Goal: Answer question/provide support

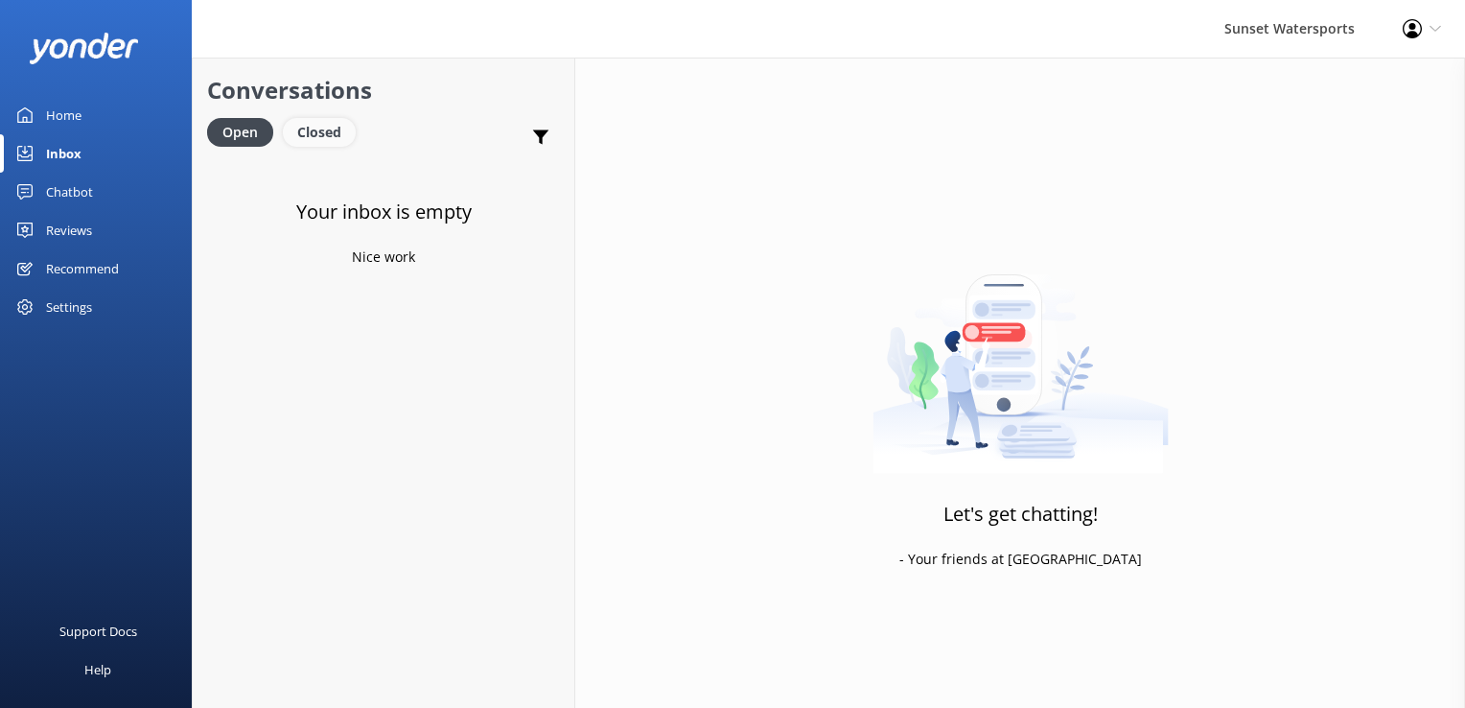
click at [338, 134] on div "Closed" at bounding box center [319, 132] width 73 height 29
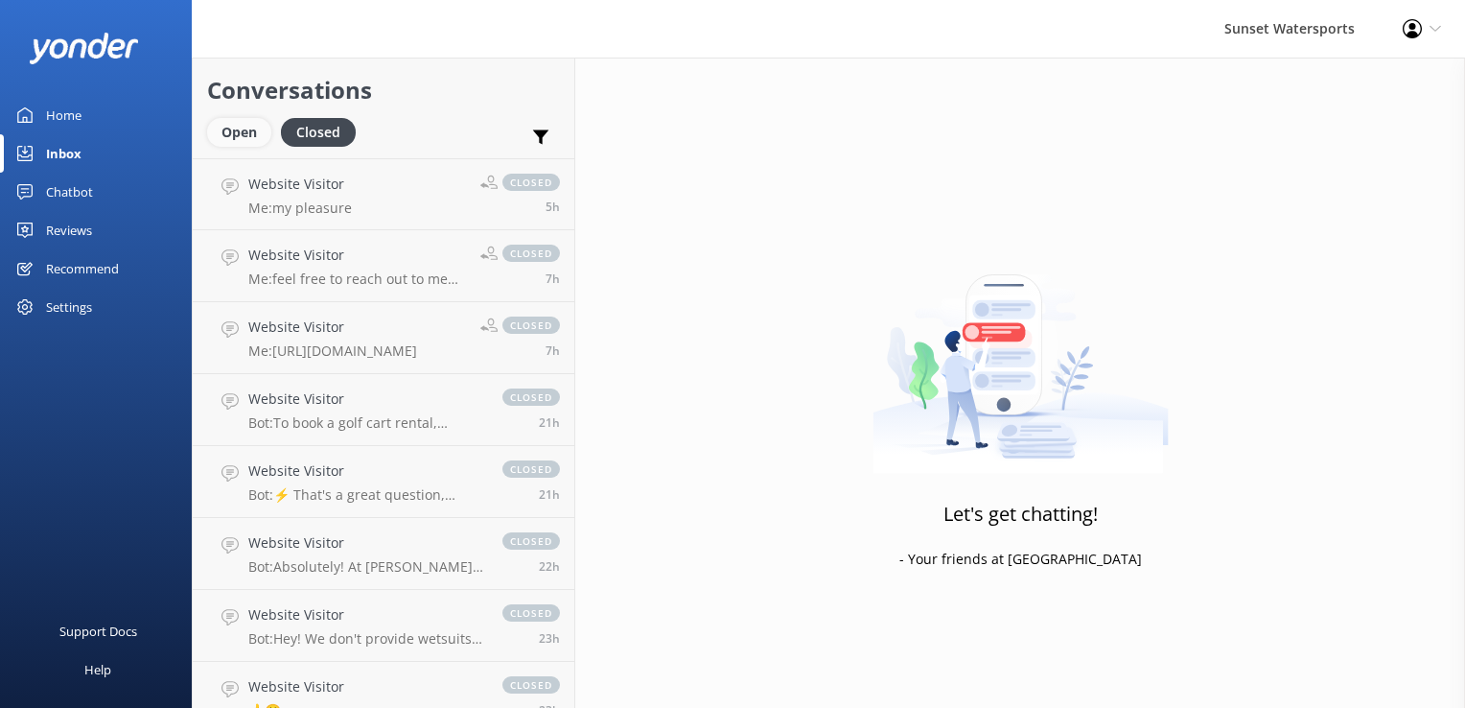
click at [245, 127] on div "Open" at bounding box center [239, 132] width 64 height 29
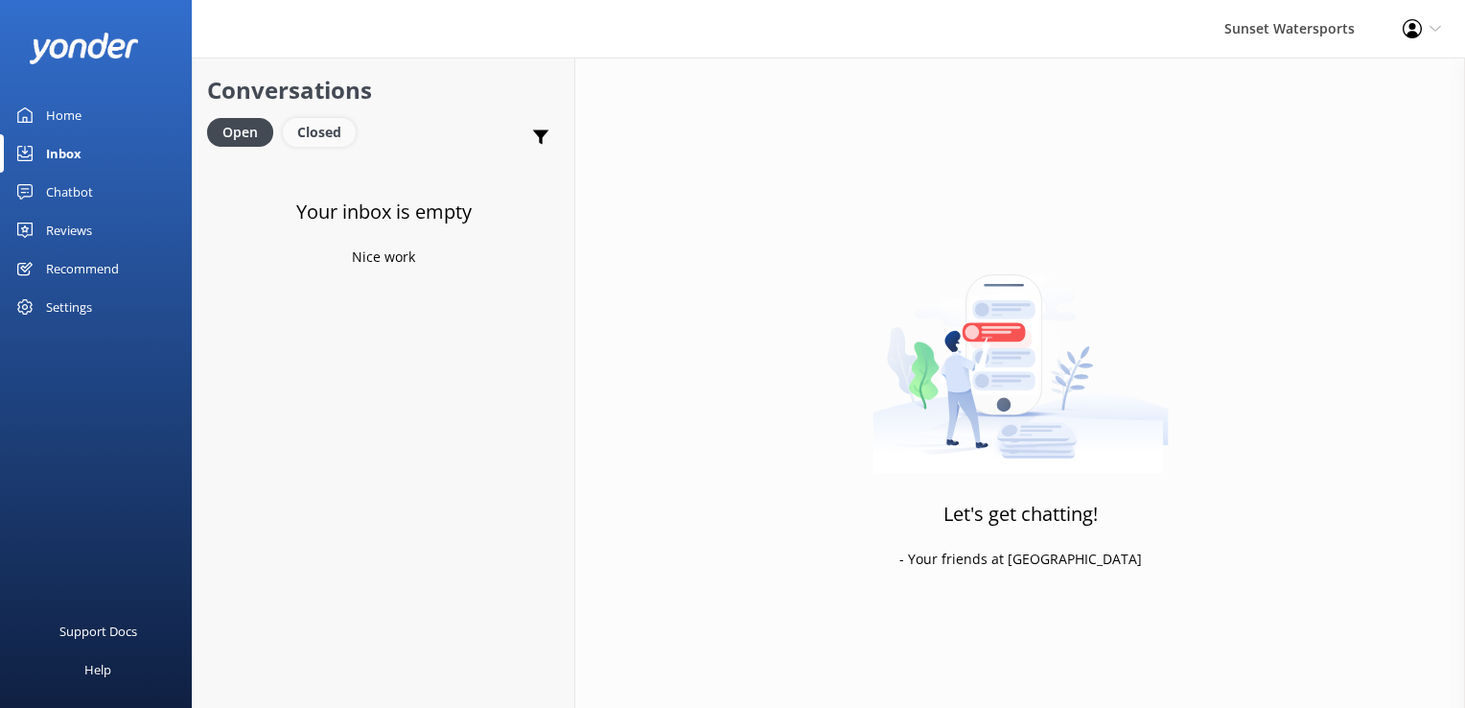
click at [310, 138] on div "Closed" at bounding box center [319, 132] width 73 height 29
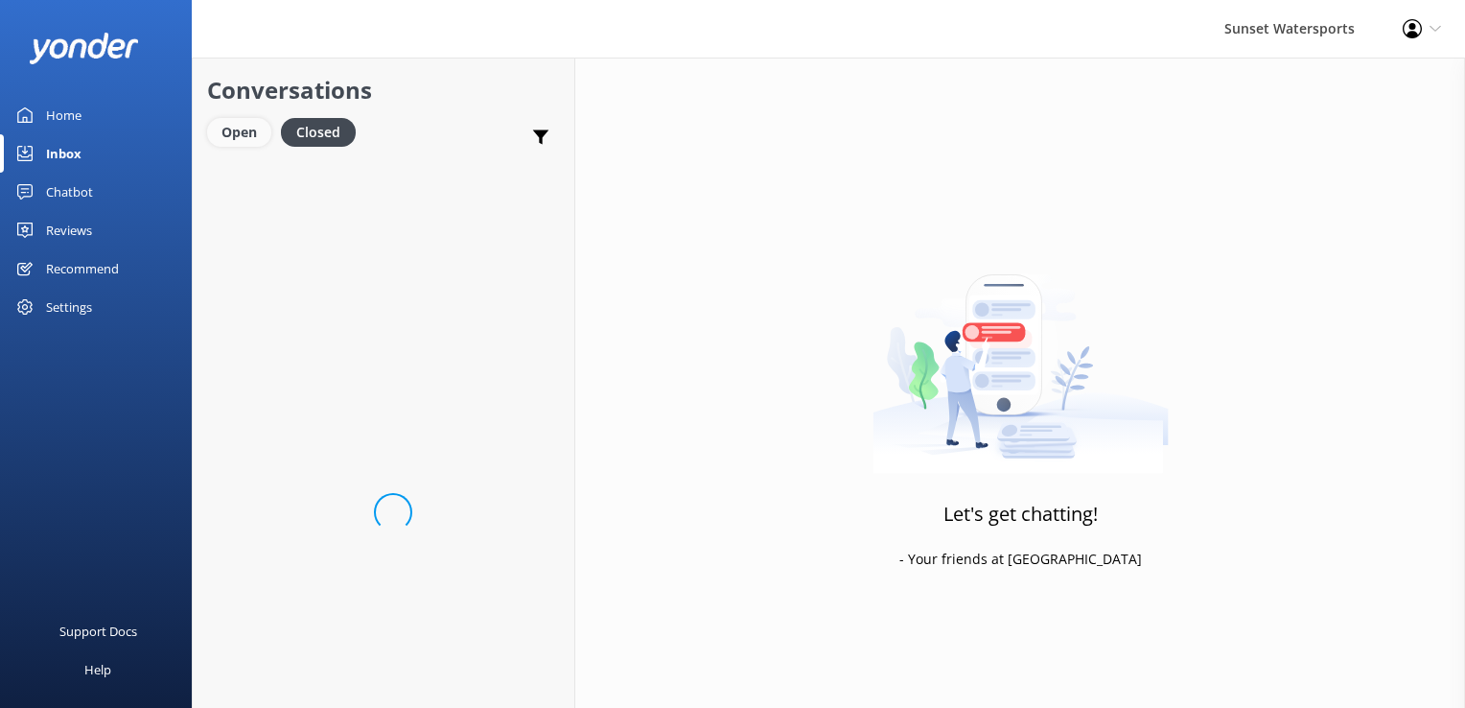
click at [262, 127] on div "Open" at bounding box center [239, 132] width 64 height 29
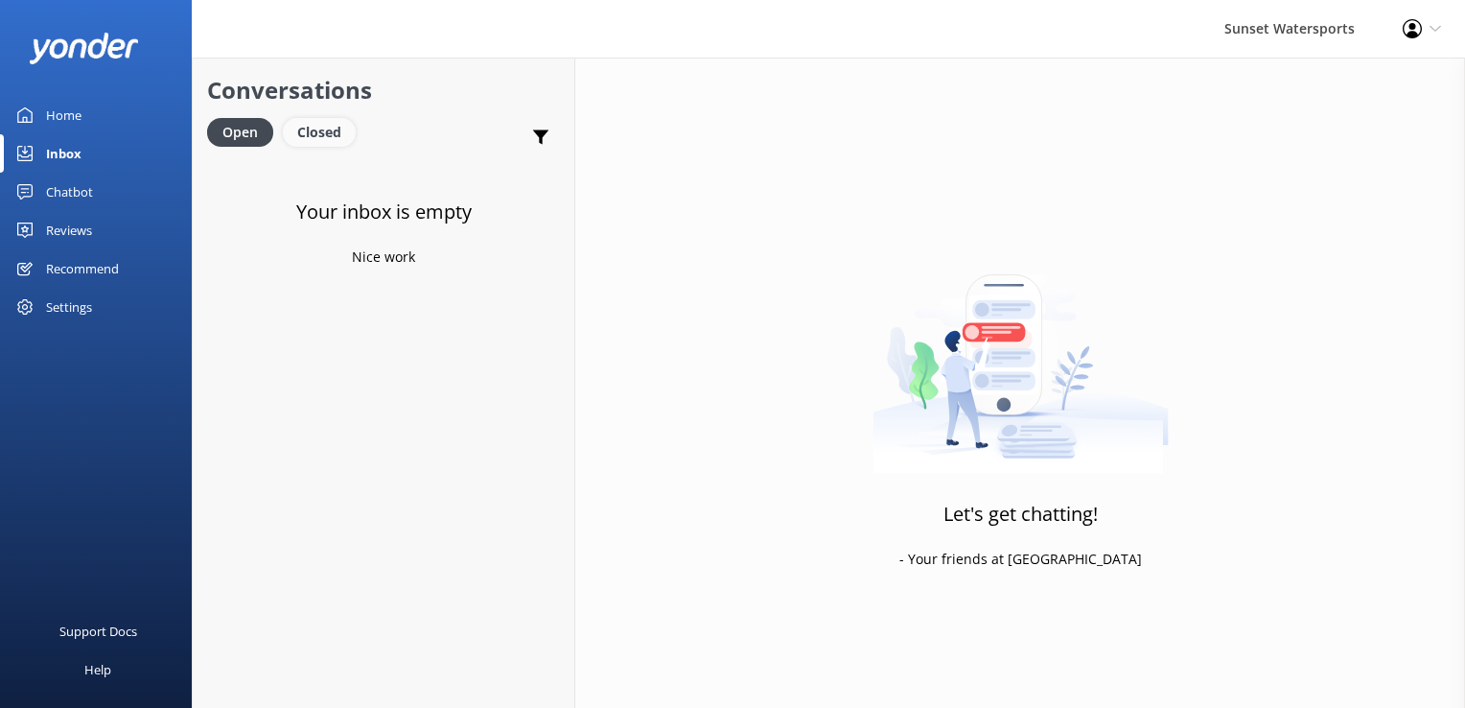
click at [303, 123] on div "Closed" at bounding box center [319, 132] width 73 height 29
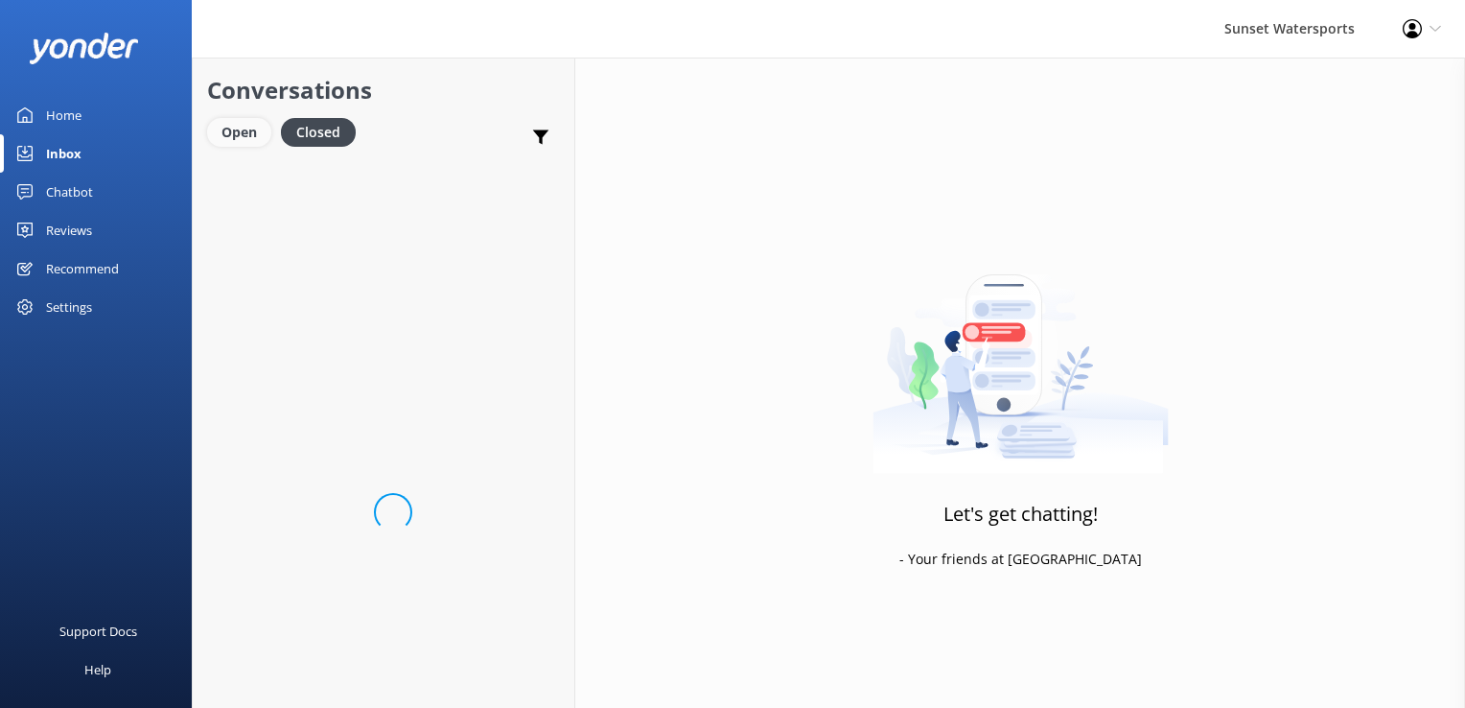
click at [215, 141] on div "Open" at bounding box center [239, 132] width 64 height 29
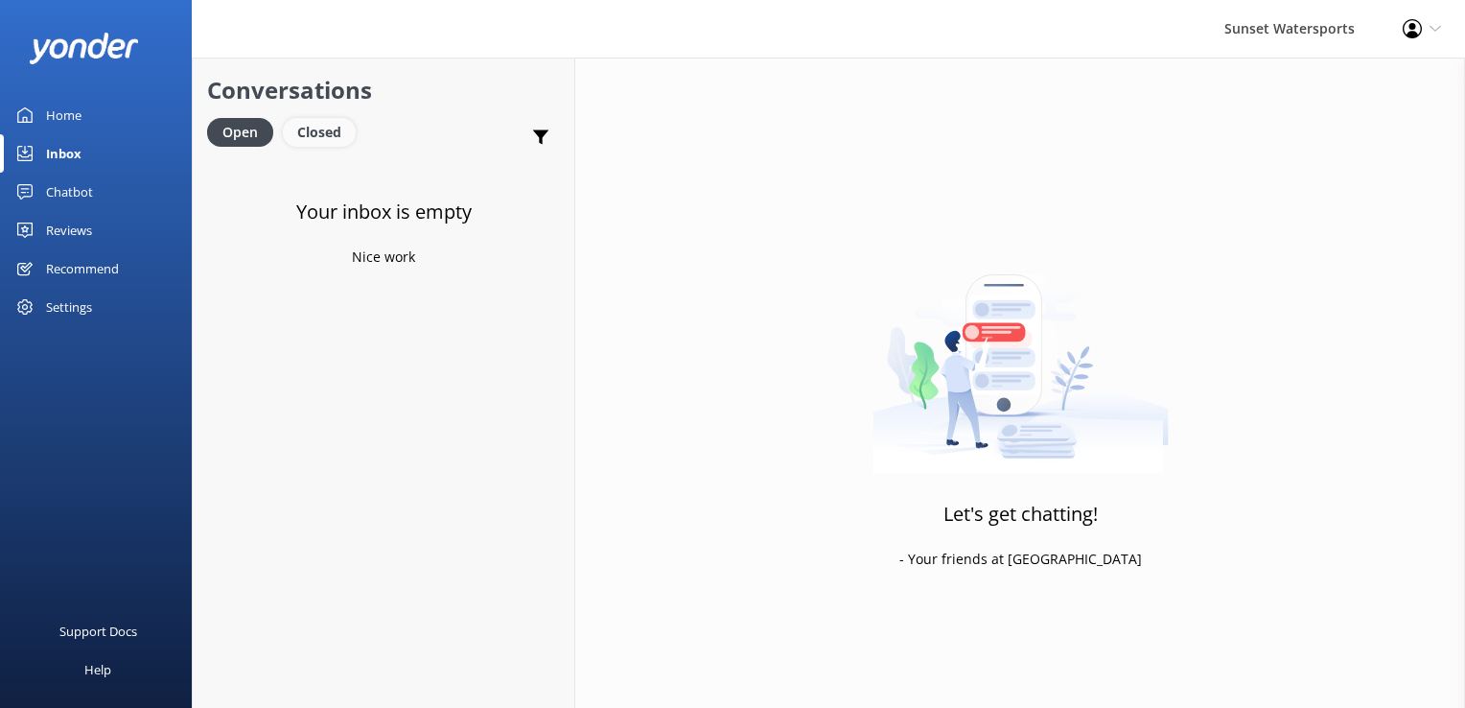
click at [306, 127] on div "Closed" at bounding box center [319, 132] width 73 height 29
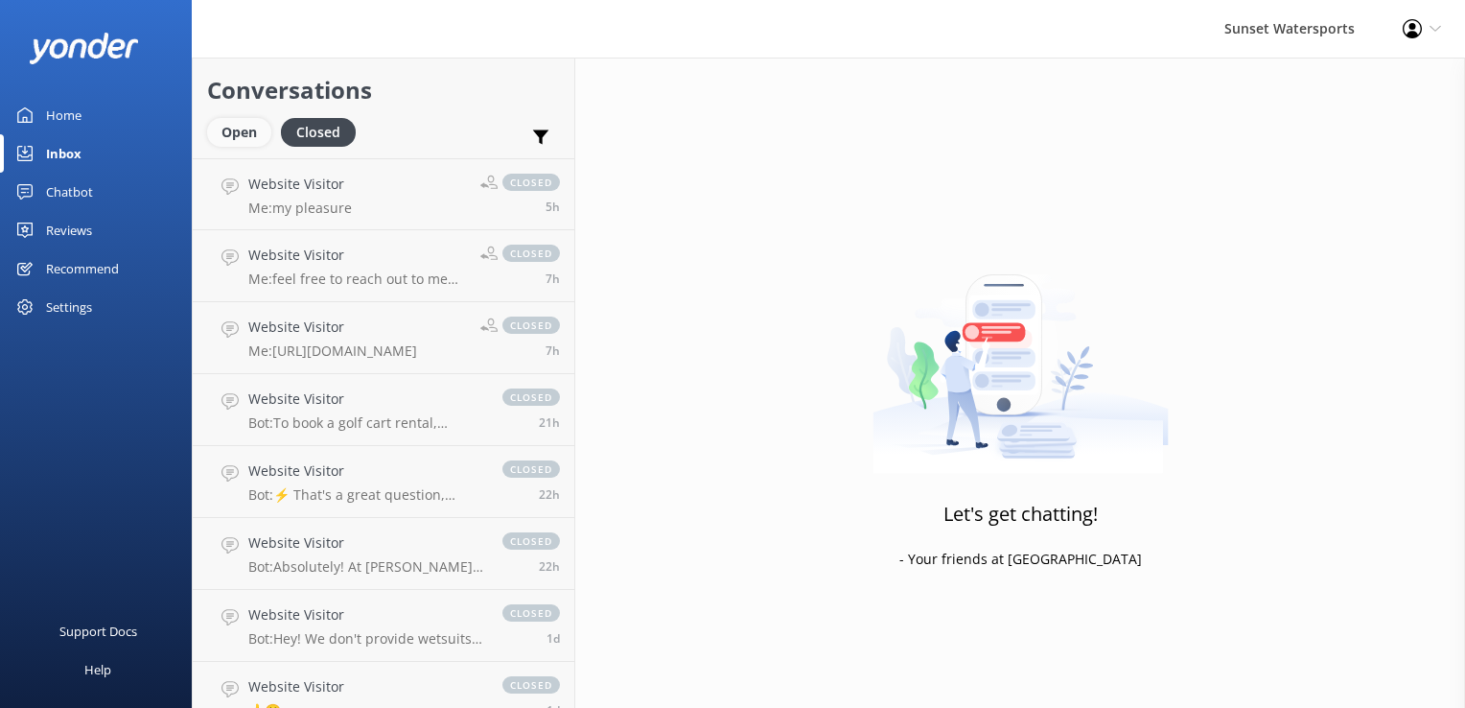
click at [239, 136] on div "Open" at bounding box center [239, 132] width 64 height 29
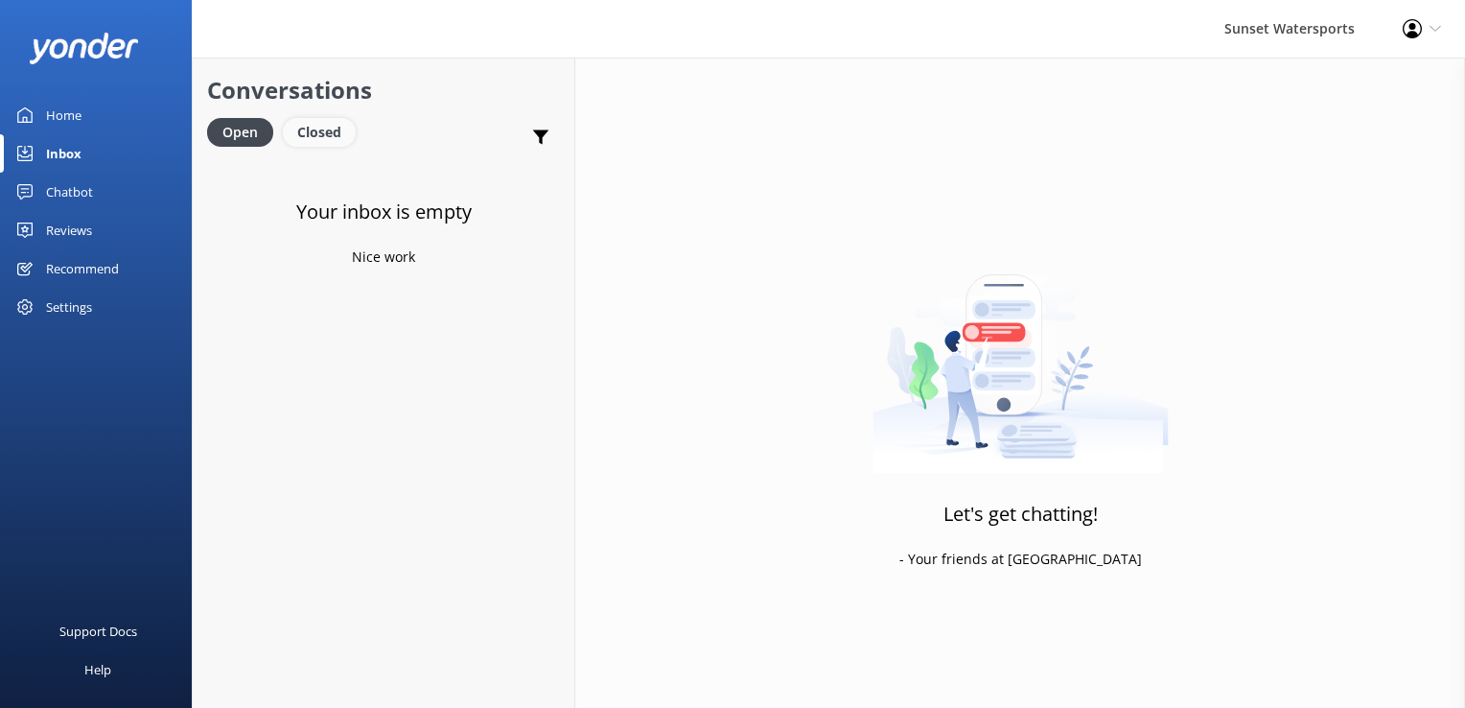
click at [335, 136] on div "Closed" at bounding box center [319, 132] width 73 height 29
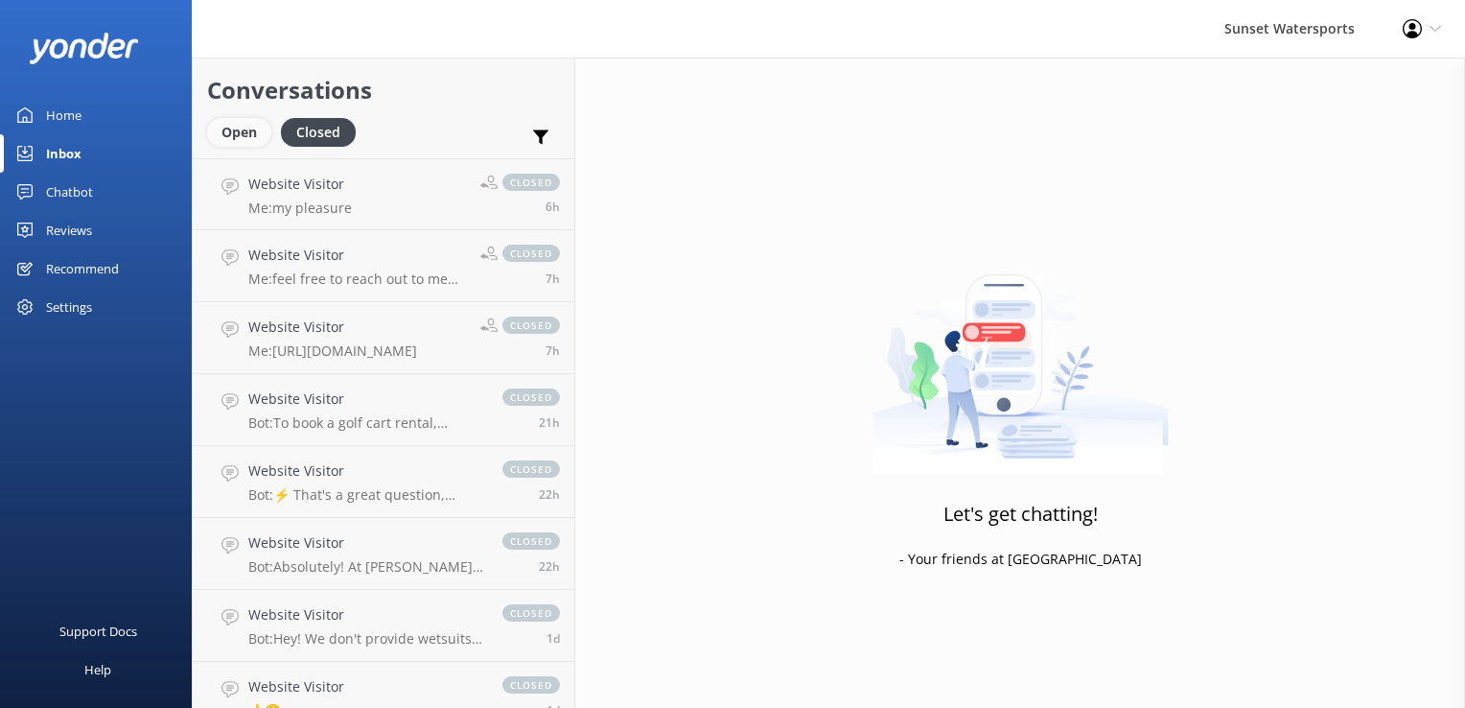
click at [234, 128] on div "Open" at bounding box center [239, 132] width 64 height 29
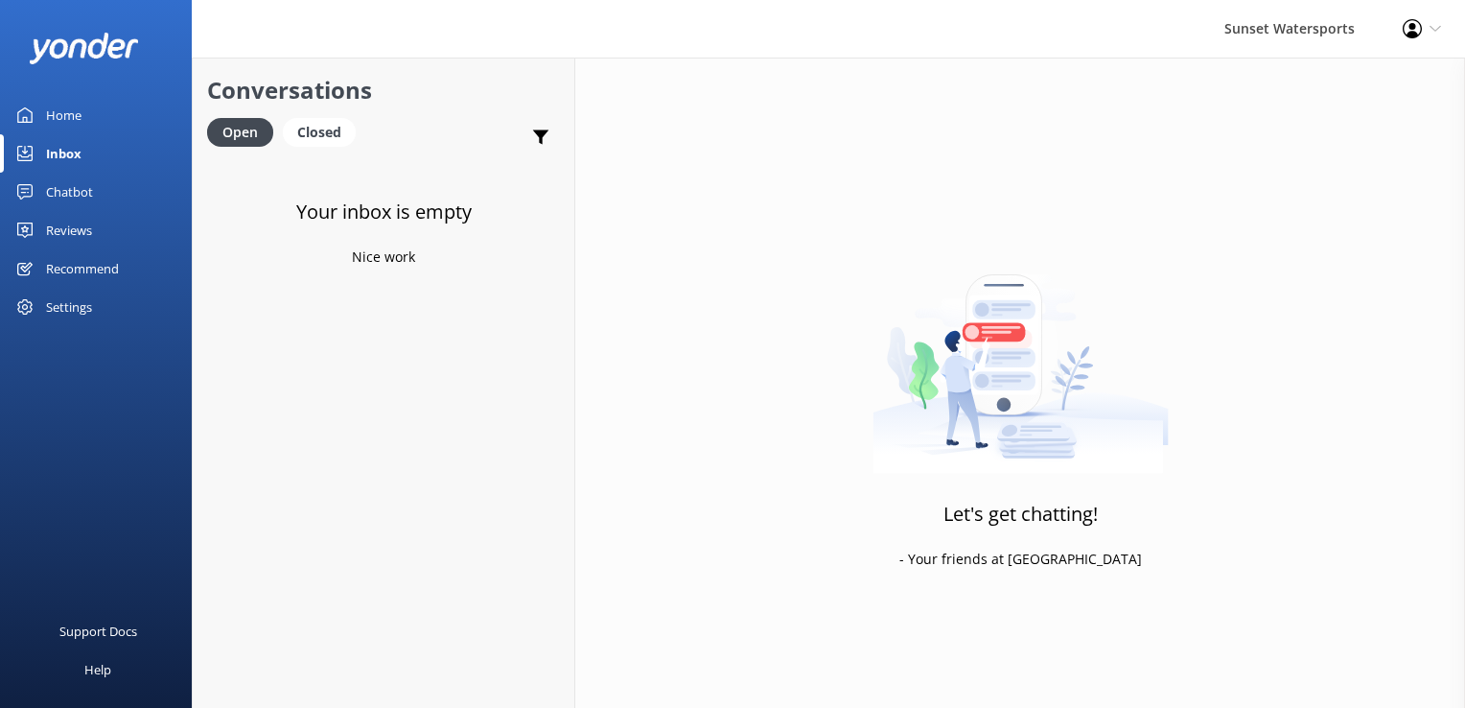
click at [355, 142] on link "Closed" at bounding box center [324, 131] width 82 height 21
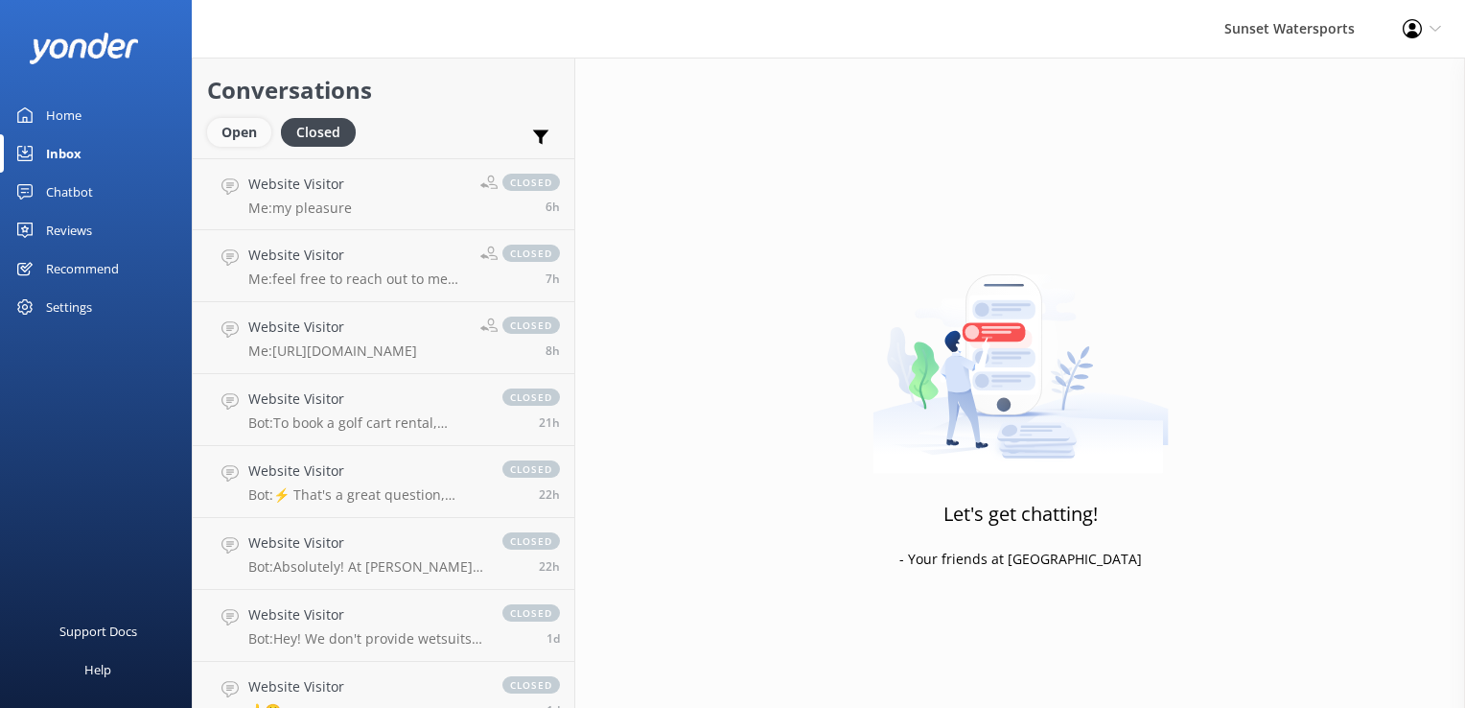
click at [231, 122] on div "Open" at bounding box center [239, 132] width 64 height 29
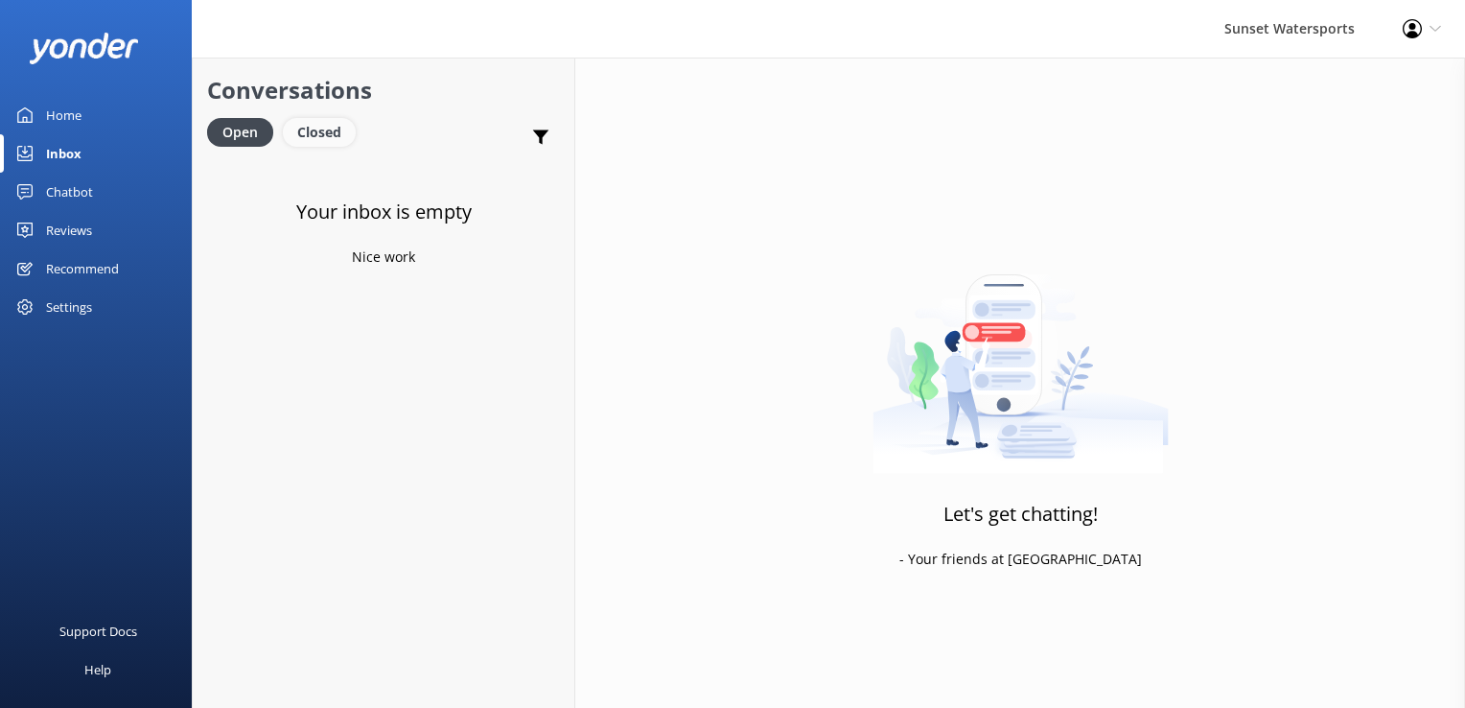
click at [328, 128] on div "Closed" at bounding box center [319, 132] width 73 height 29
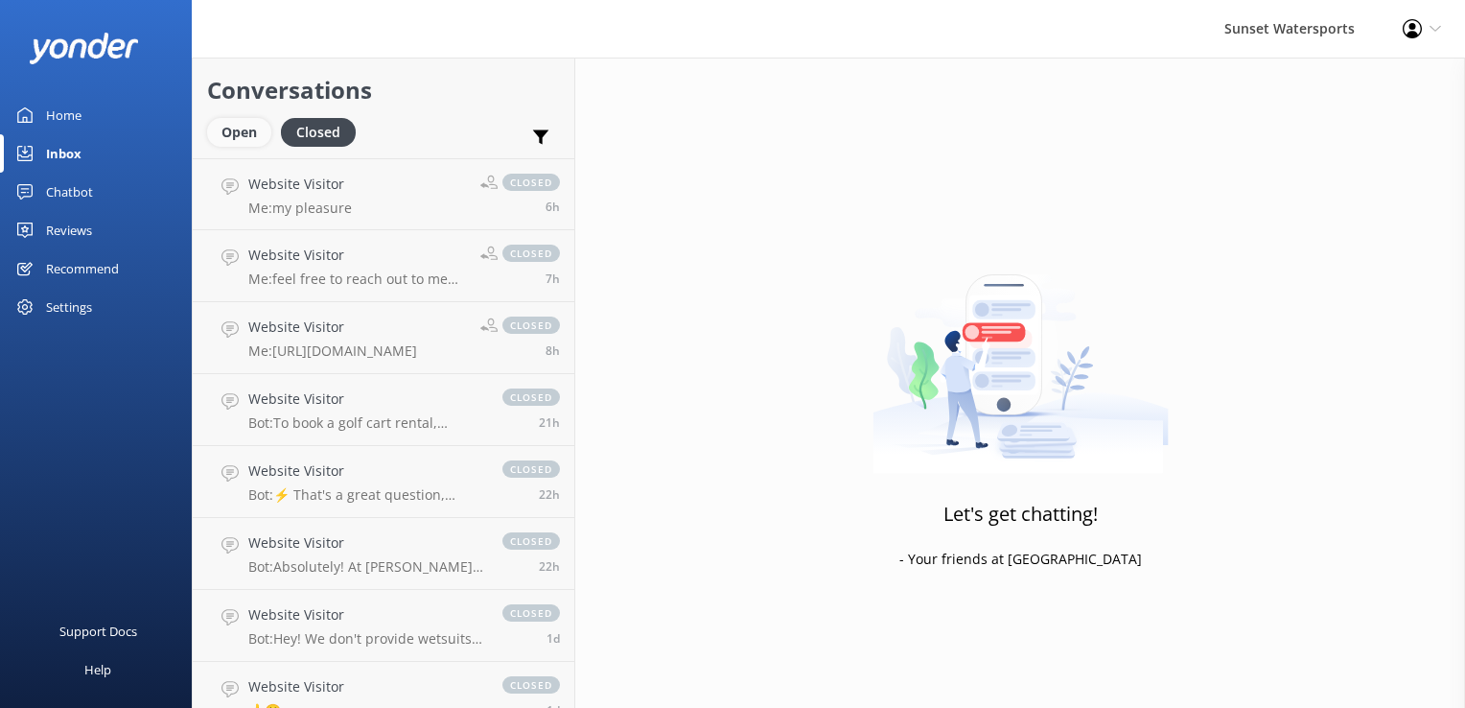
click at [253, 140] on div "Open" at bounding box center [239, 132] width 64 height 29
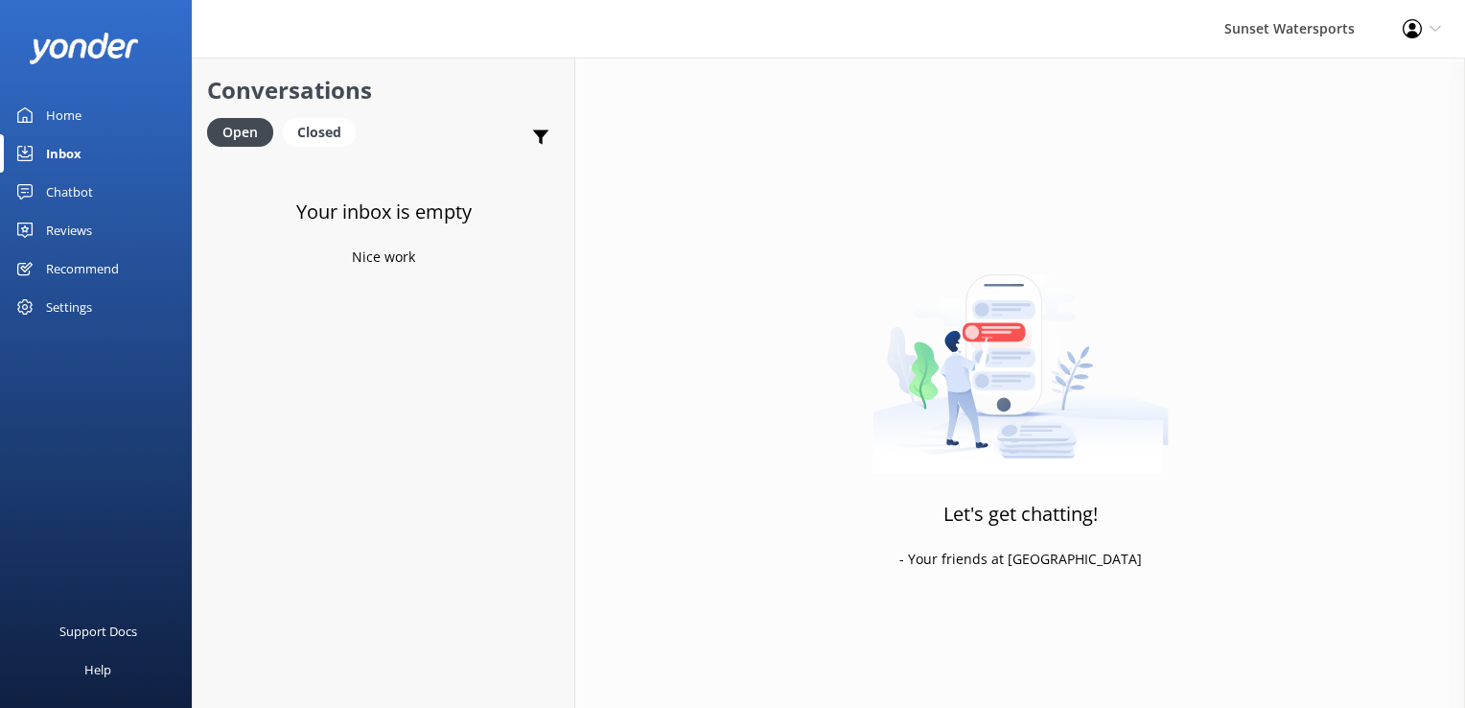
click at [363, 129] on link "Closed" at bounding box center [324, 131] width 82 height 21
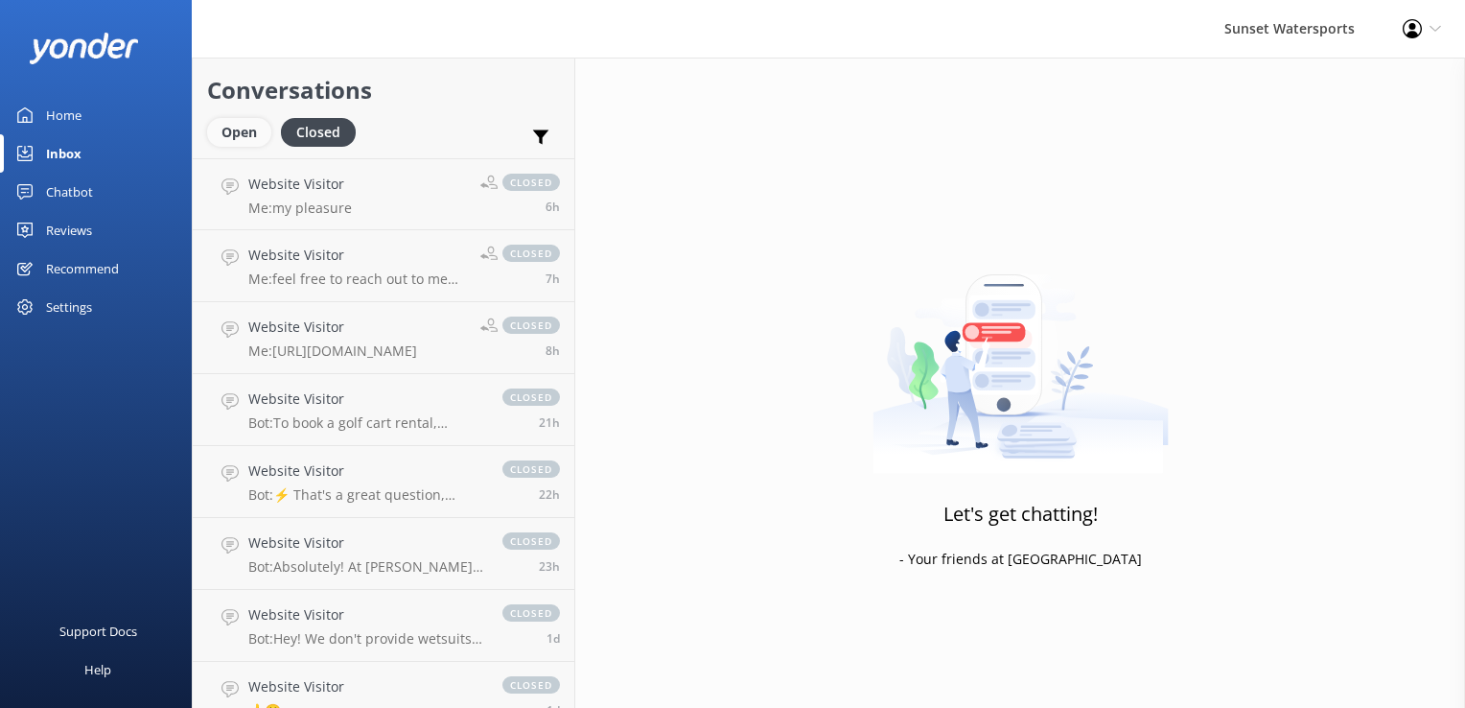
click at [235, 136] on div "Open" at bounding box center [239, 132] width 64 height 29
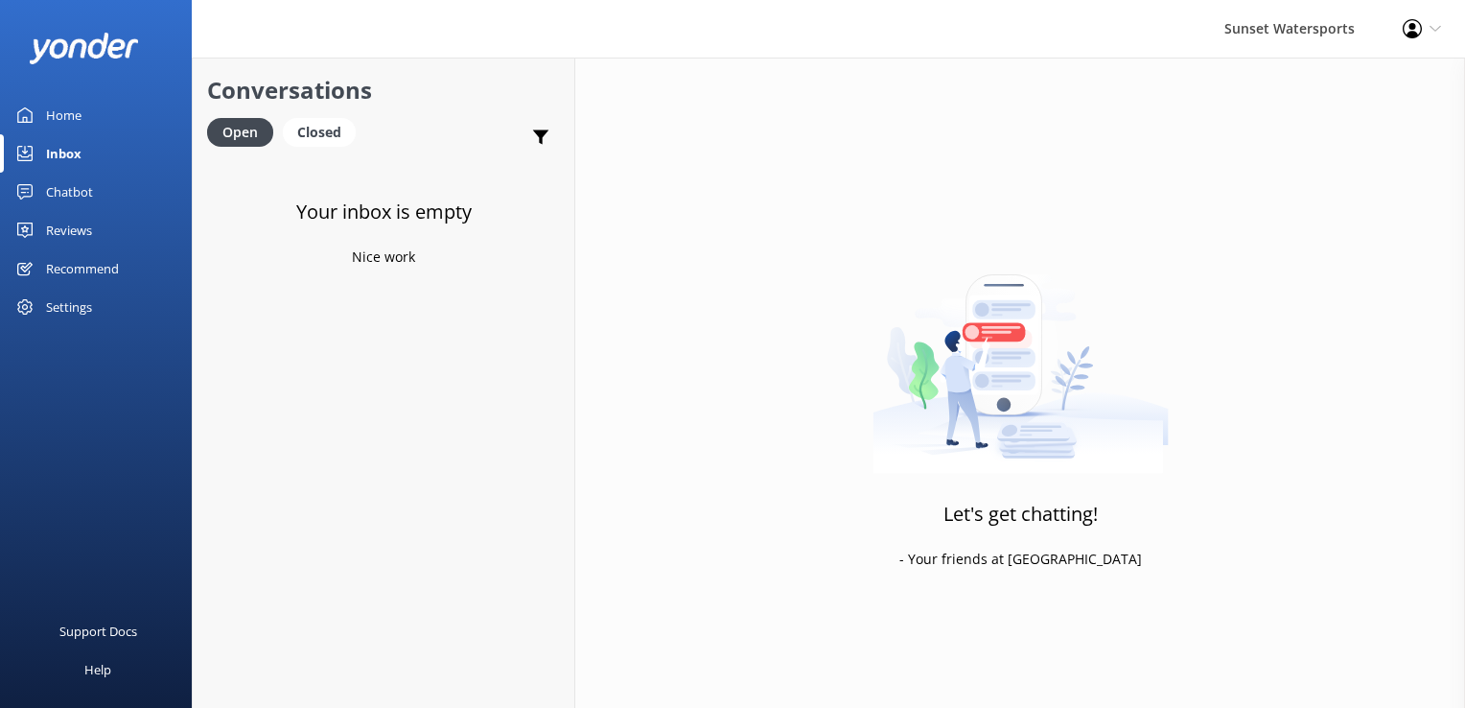
click at [345, 113] on div "Conversations Open Closed Important Converted Assigned to me Unassigned SMS" at bounding box center [384, 108] width 382 height 101
click at [335, 121] on div "Closed" at bounding box center [319, 132] width 73 height 29
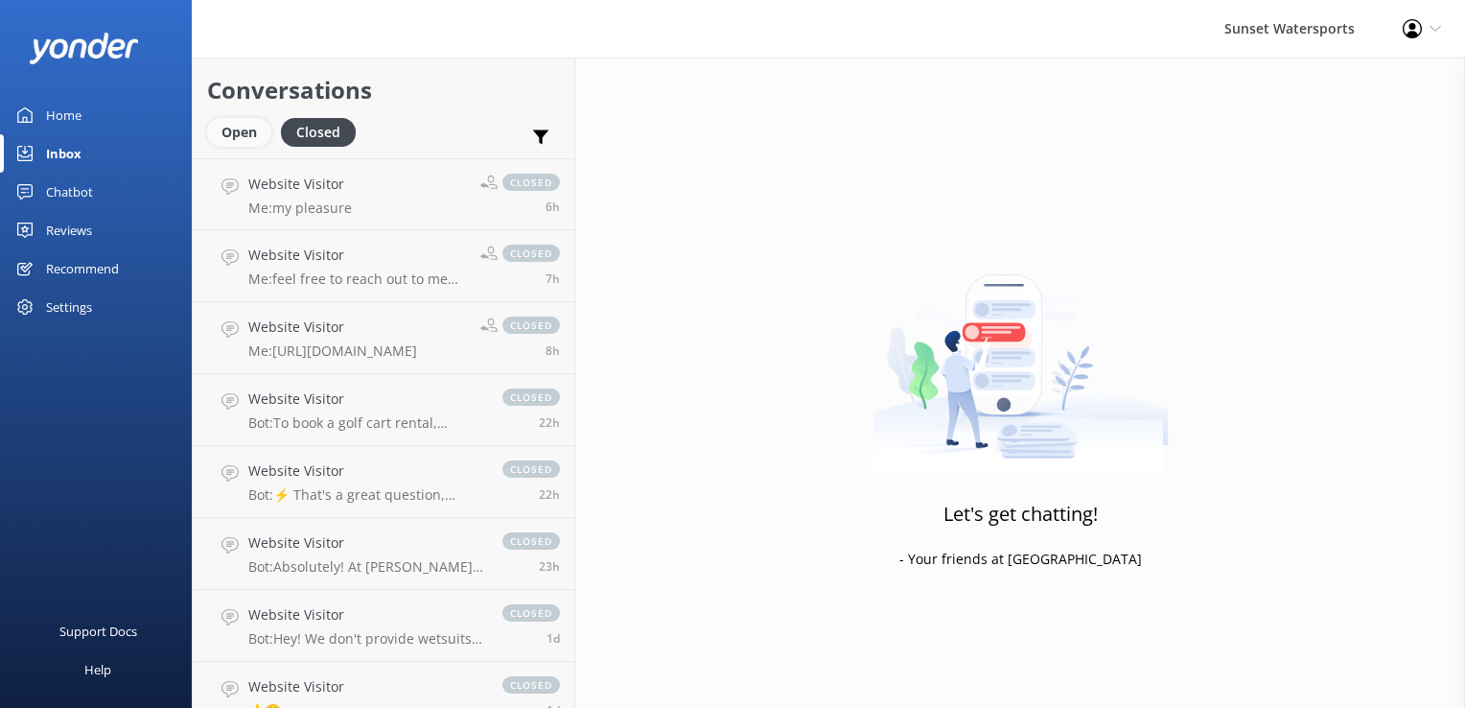
click at [255, 143] on div "Open" at bounding box center [239, 132] width 64 height 29
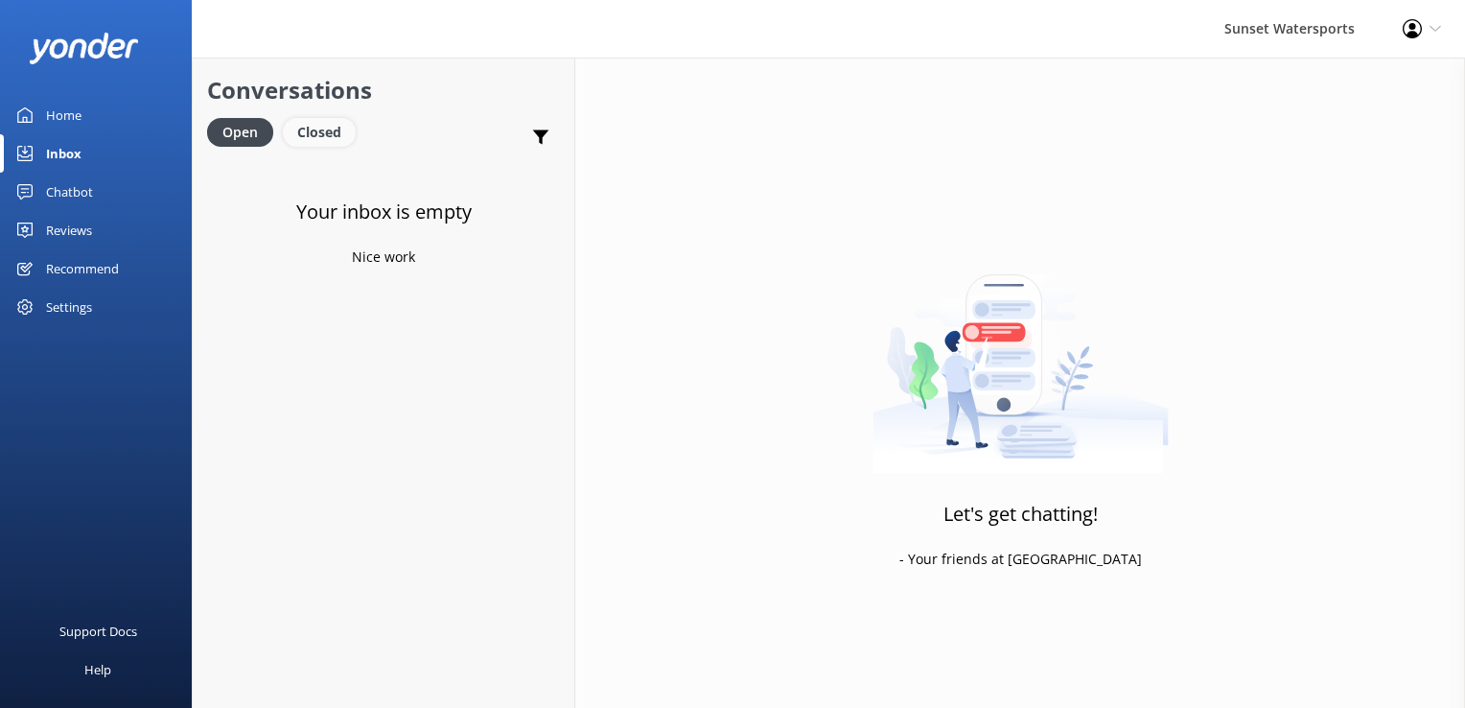
click at [335, 136] on div "Closed" at bounding box center [319, 132] width 73 height 29
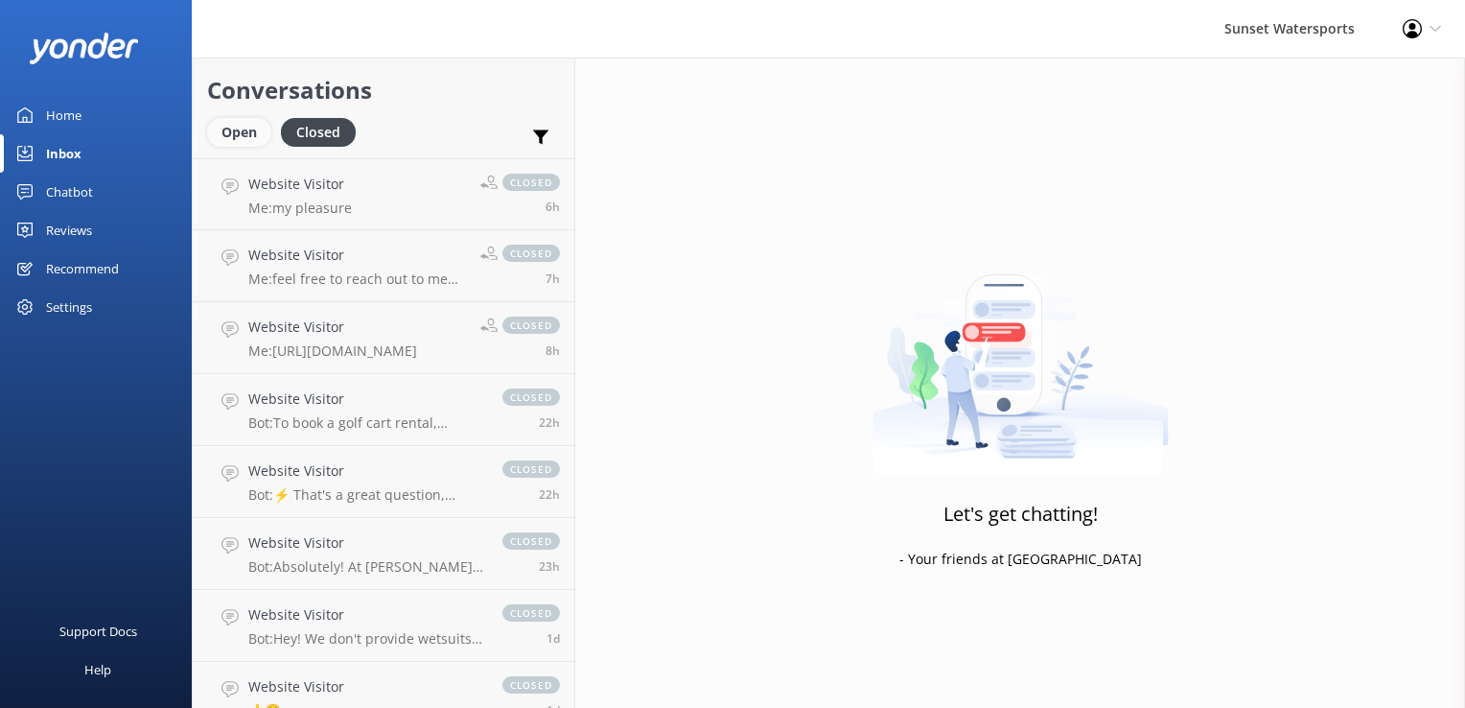
click at [245, 133] on div "Open" at bounding box center [239, 132] width 64 height 29
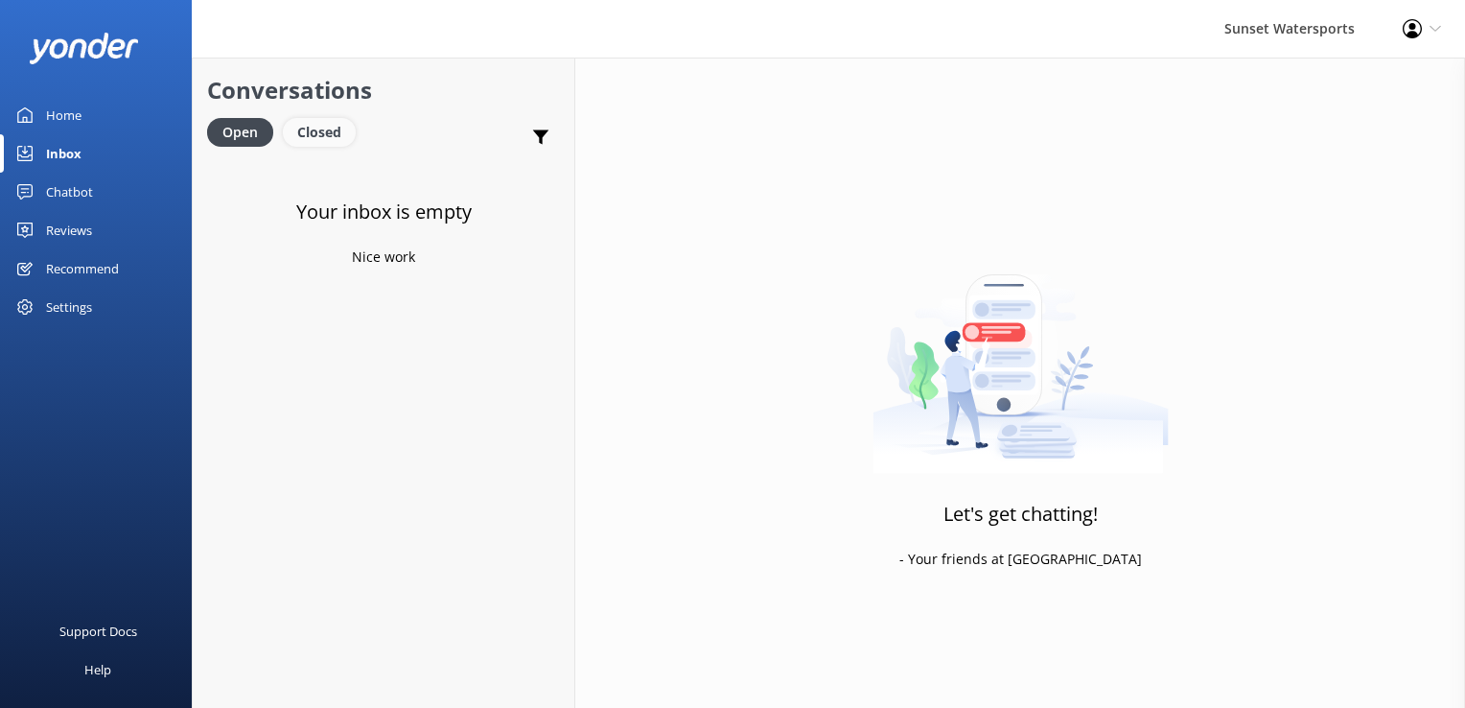
click at [335, 119] on div "Closed" at bounding box center [319, 132] width 73 height 29
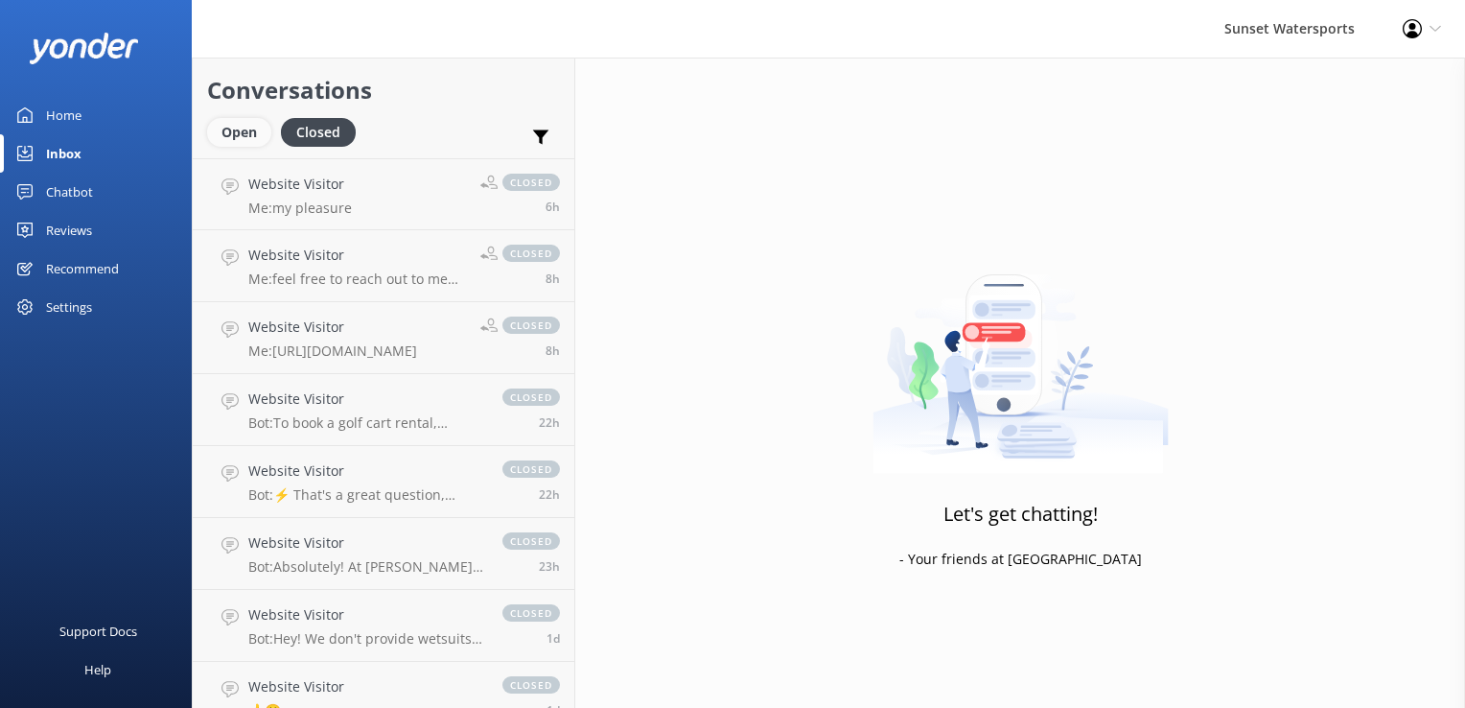
click at [249, 129] on div "Open" at bounding box center [239, 132] width 64 height 29
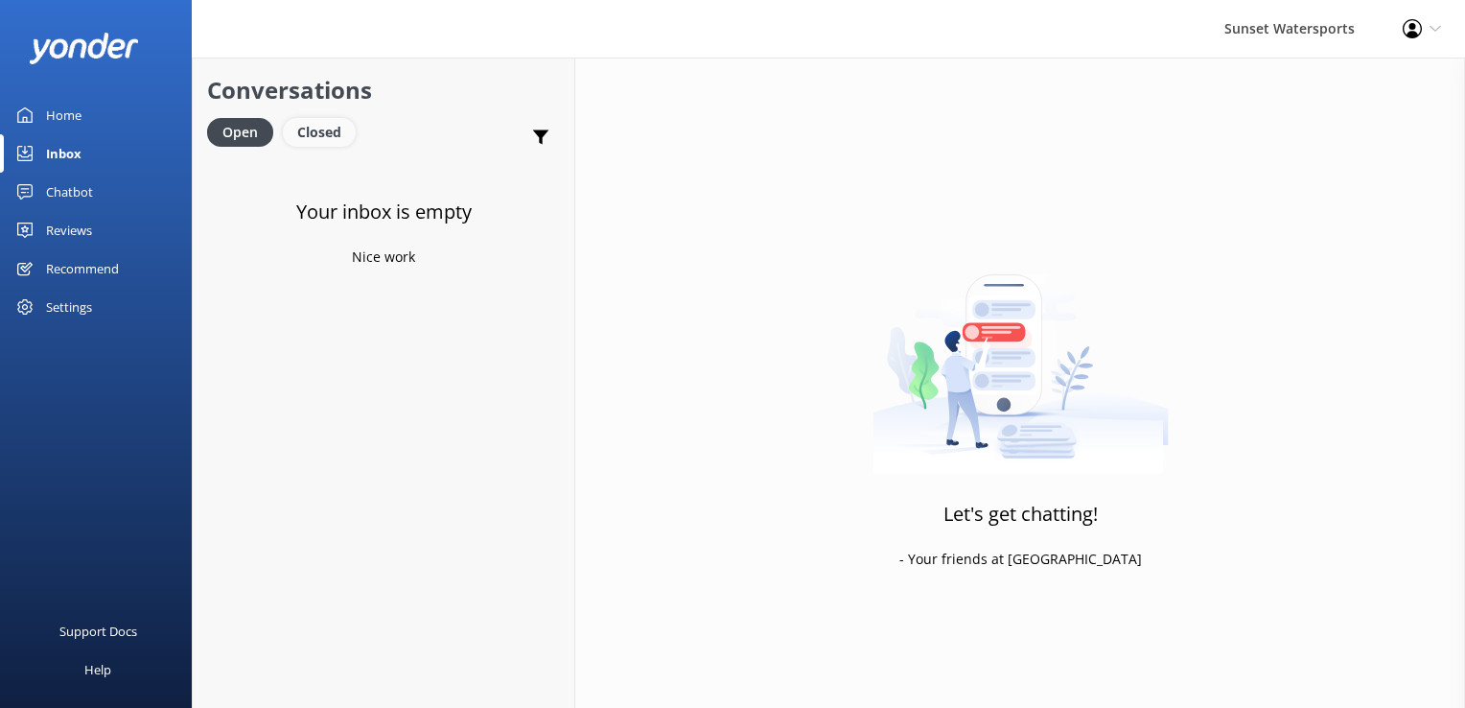
click at [322, 132] on div "Closed" at bounding box center [319, 132] width 73 height 29
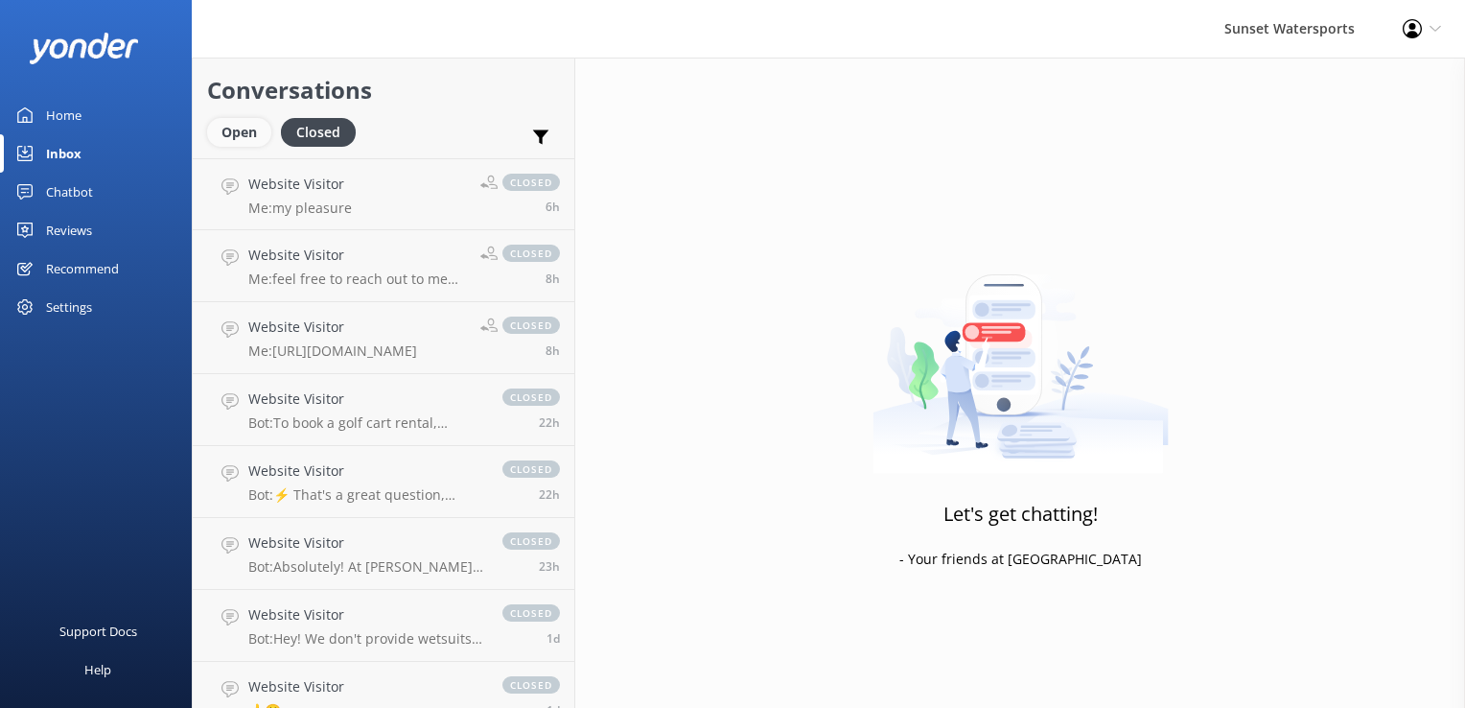
click at [243, 128] on div "Open" at bounding box center [239, 132] width 64 height 29
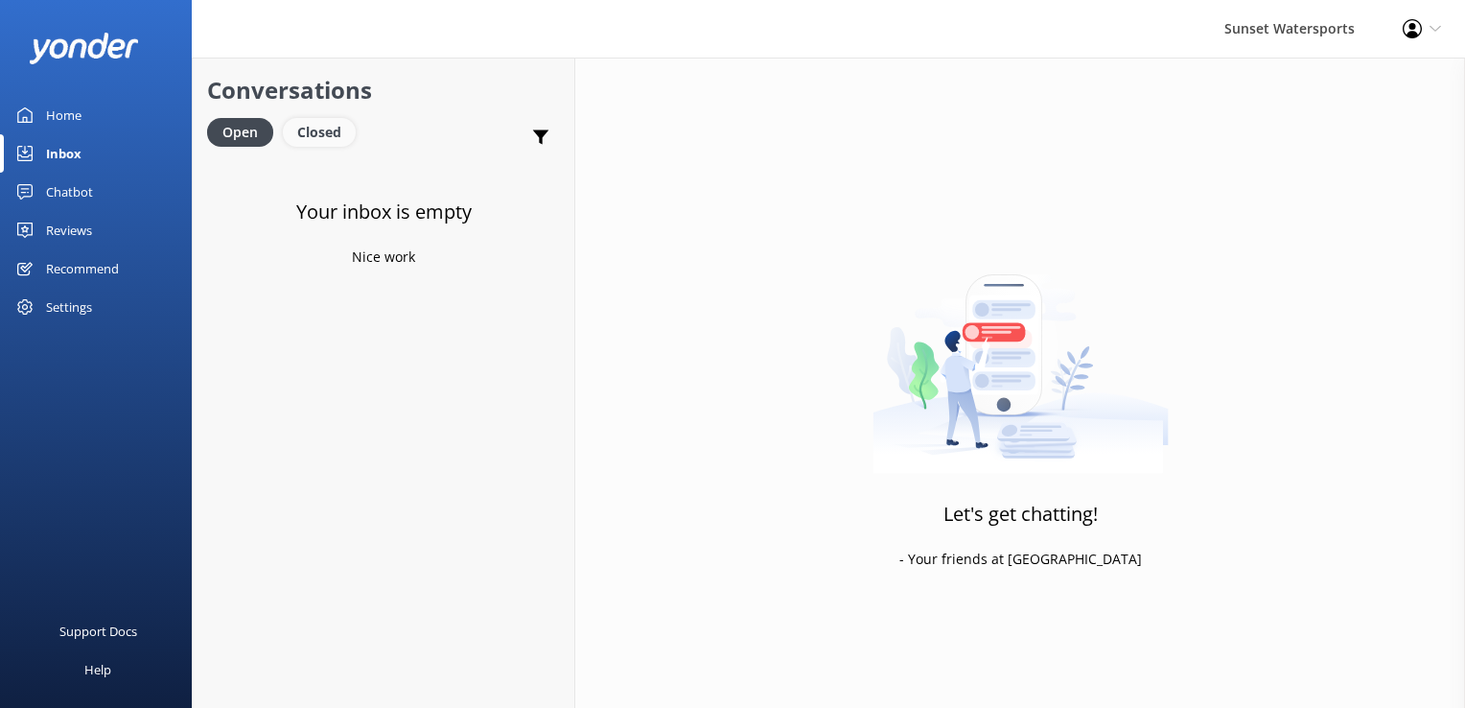
click at [318, 130] on div "Closed" at bounding box center [319, 132] width 73 height 29
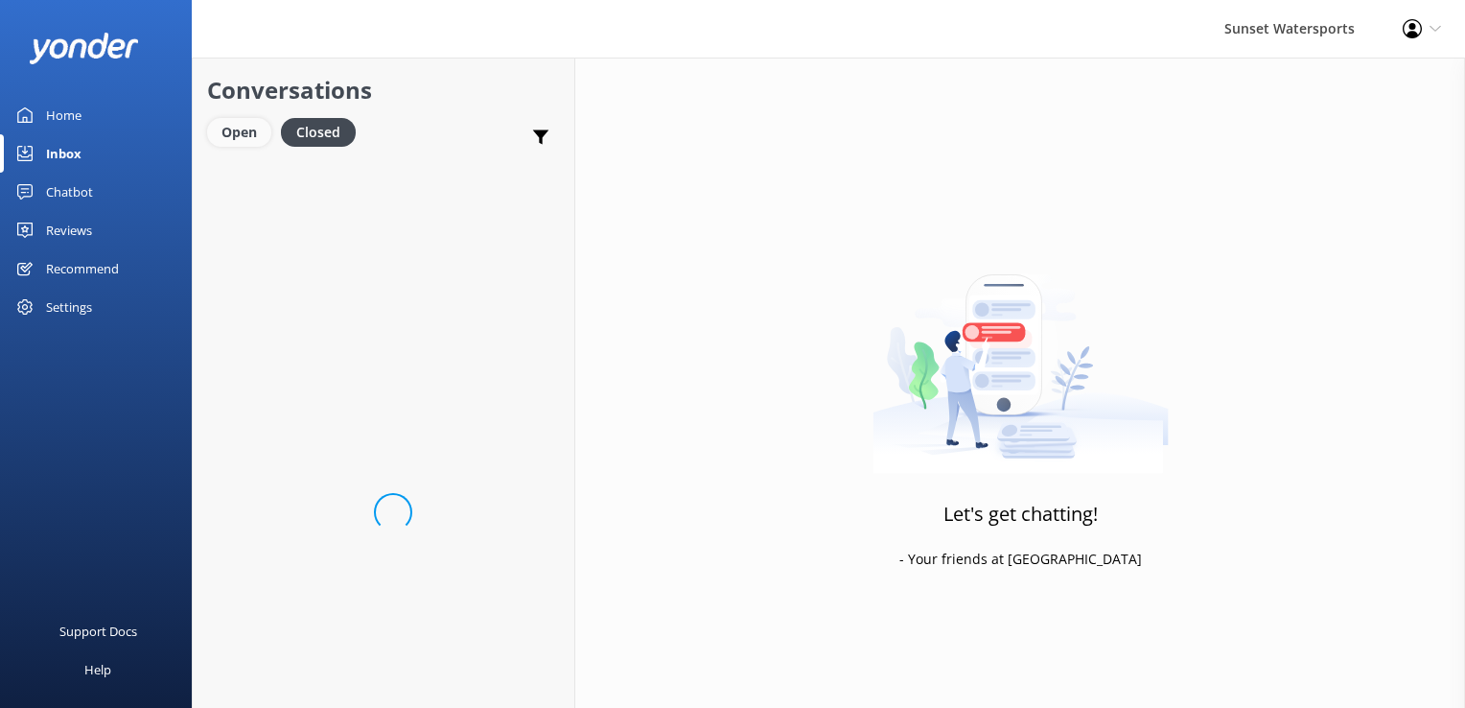
click at [245, 136] on div "Open" at bounding box center [239, 132] width 64 height 29
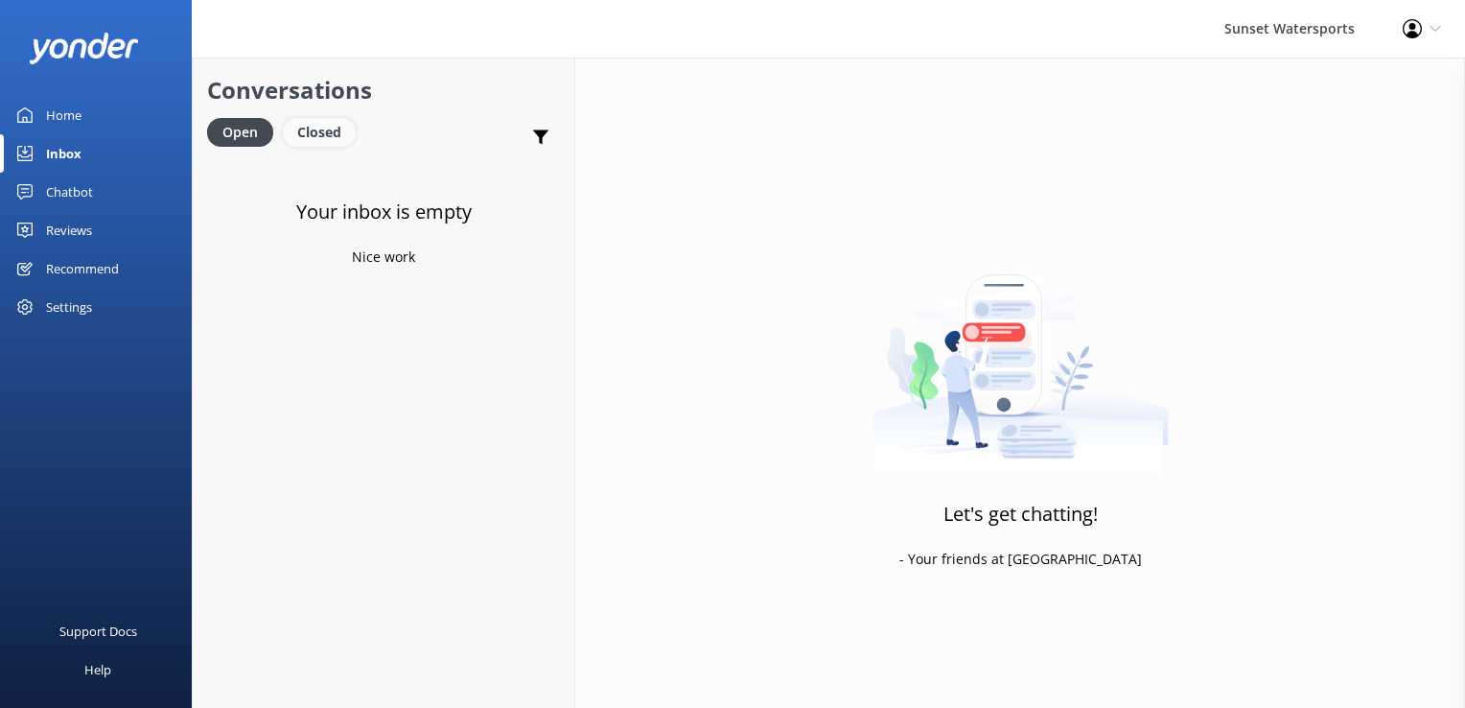
click at [319, 129] on div "Closed" at bounding box center [319, 132] width 73 height 29
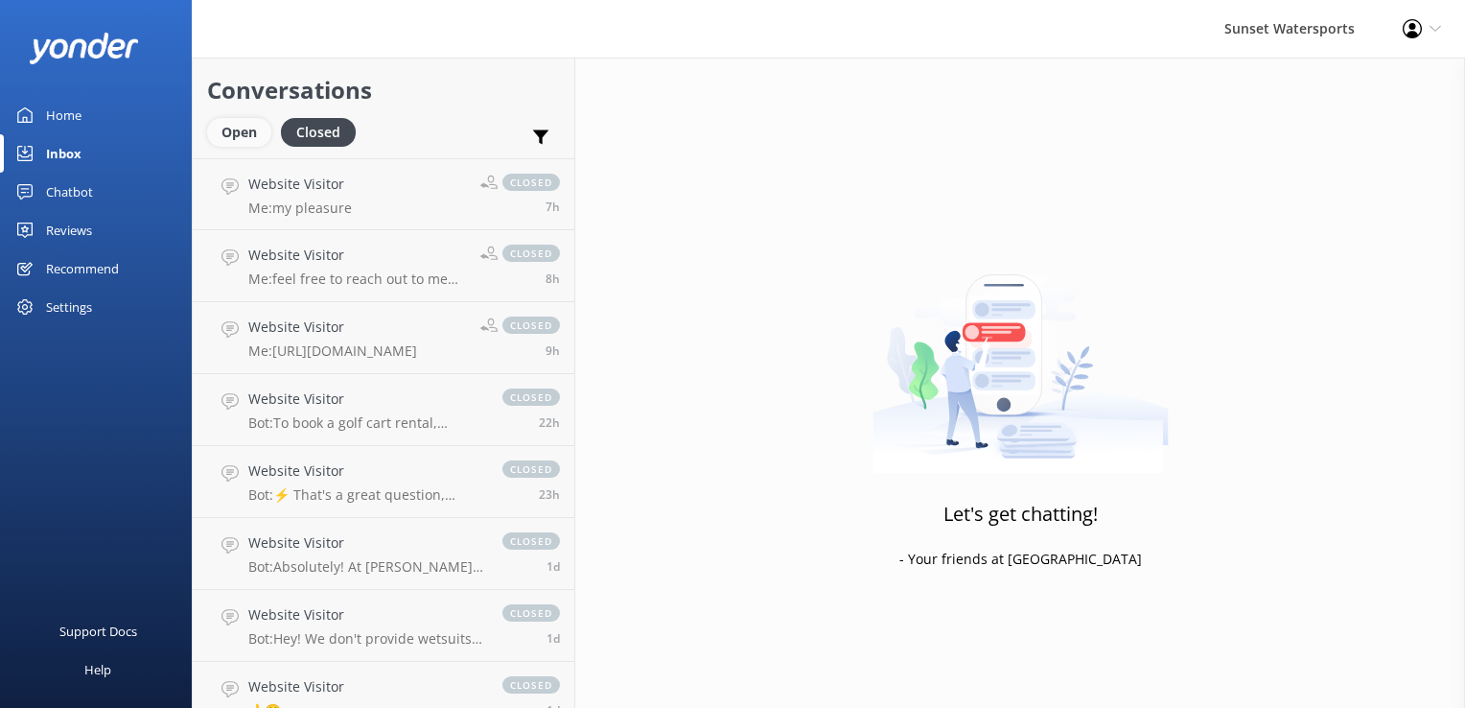
click at [222, 130] on div "Open" at bounding box center [239, 132] width 64 height 29
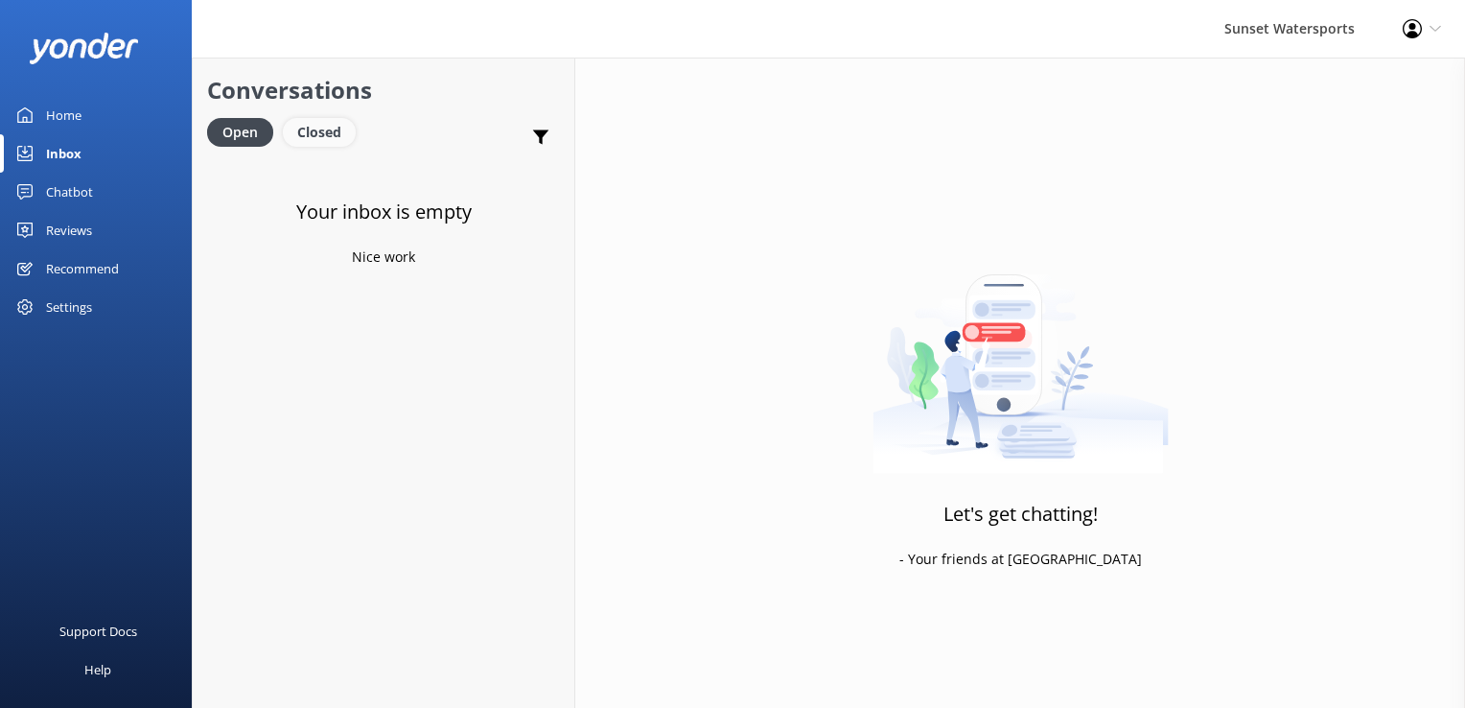
click at [311, 125] on div "Closed" at bounding box center [319, 132] width 73 height 29
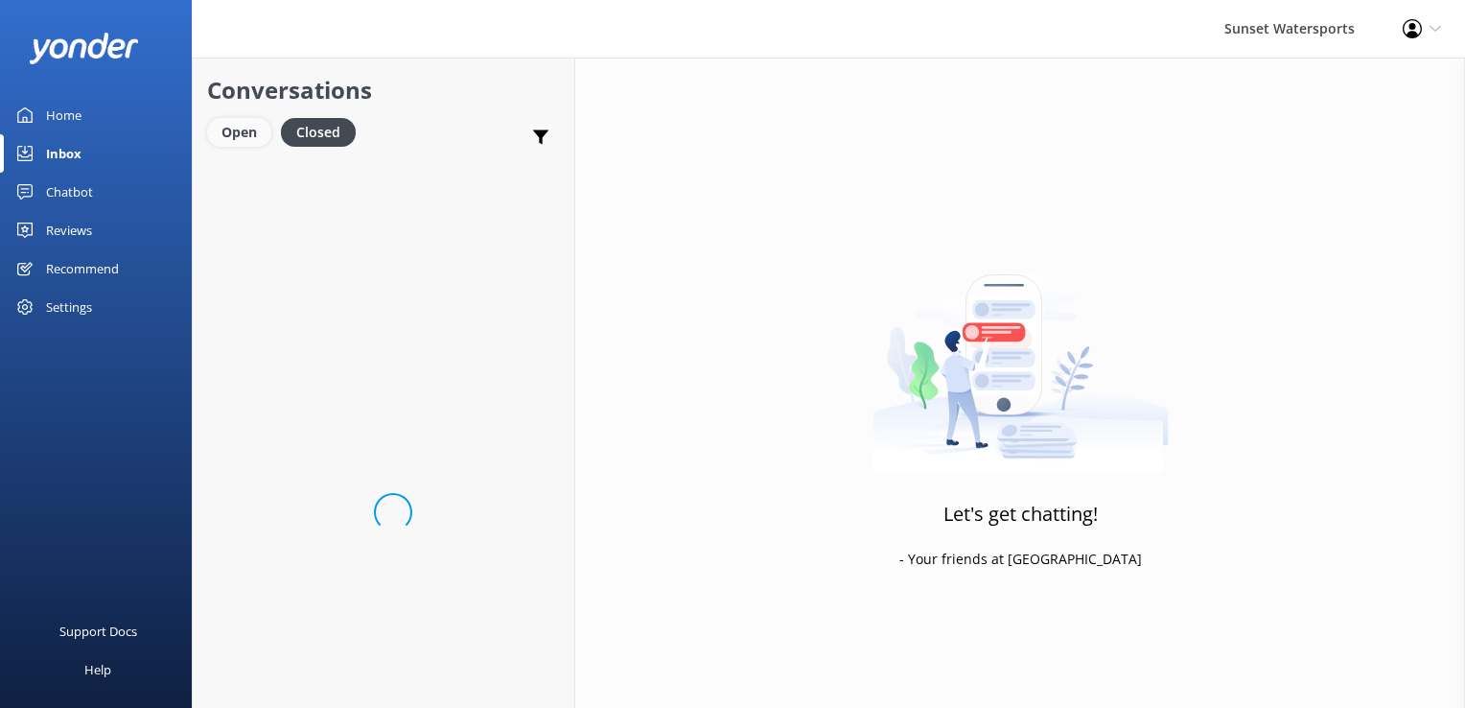
click at [245, 134] on div "Open" at bounding box center [239, 132] width 64 height 29
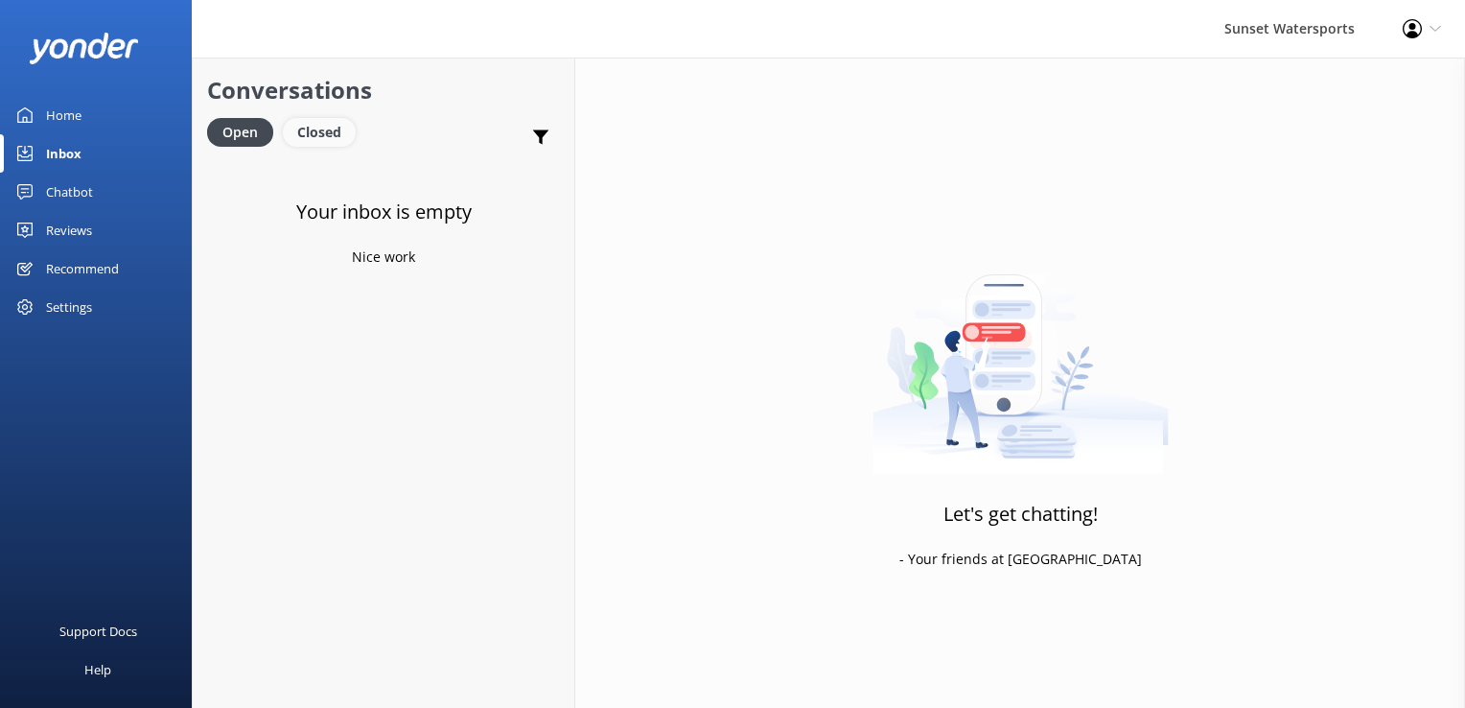
click at [310, 128] on div "Closed" at bounding box center [319, 132] width 73 height 29
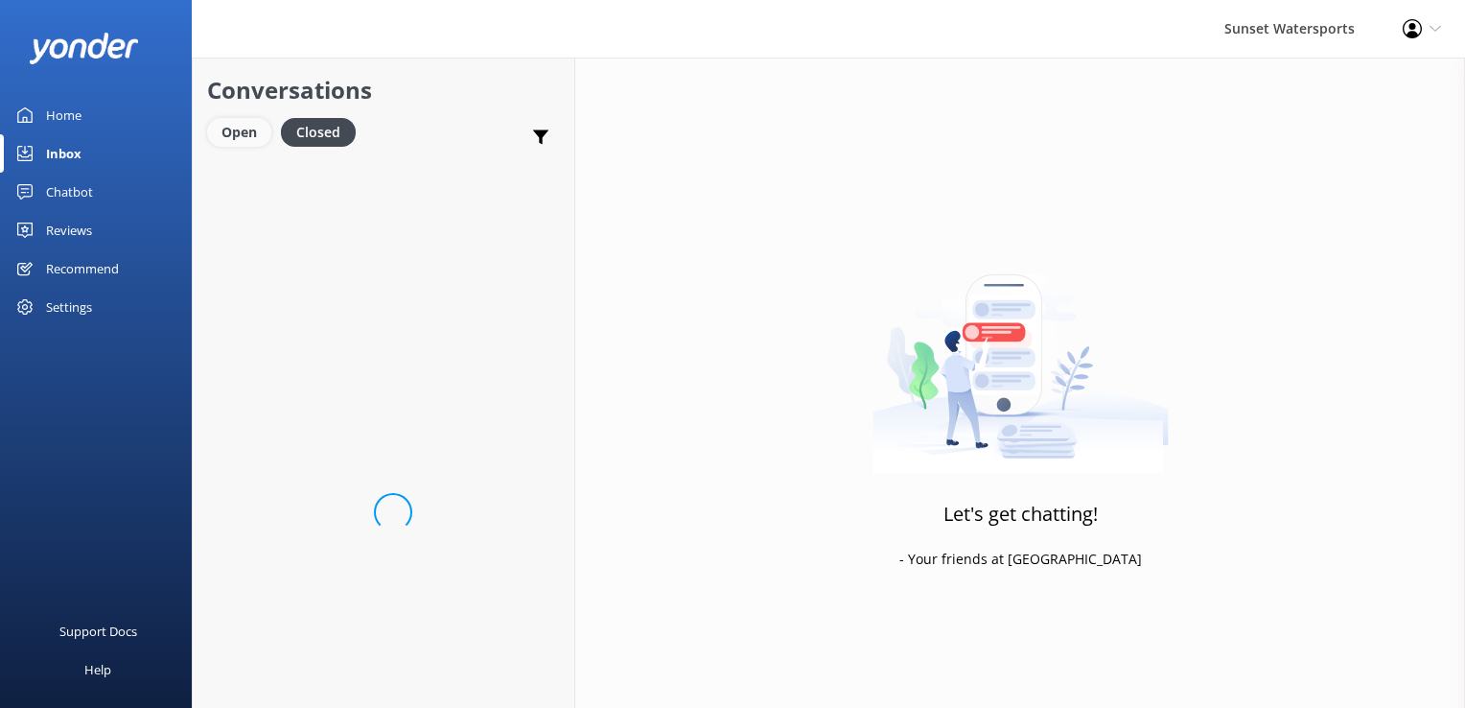
click at [238, 132] on div "Open" at bounding box center [239, 132] width 64 height 29
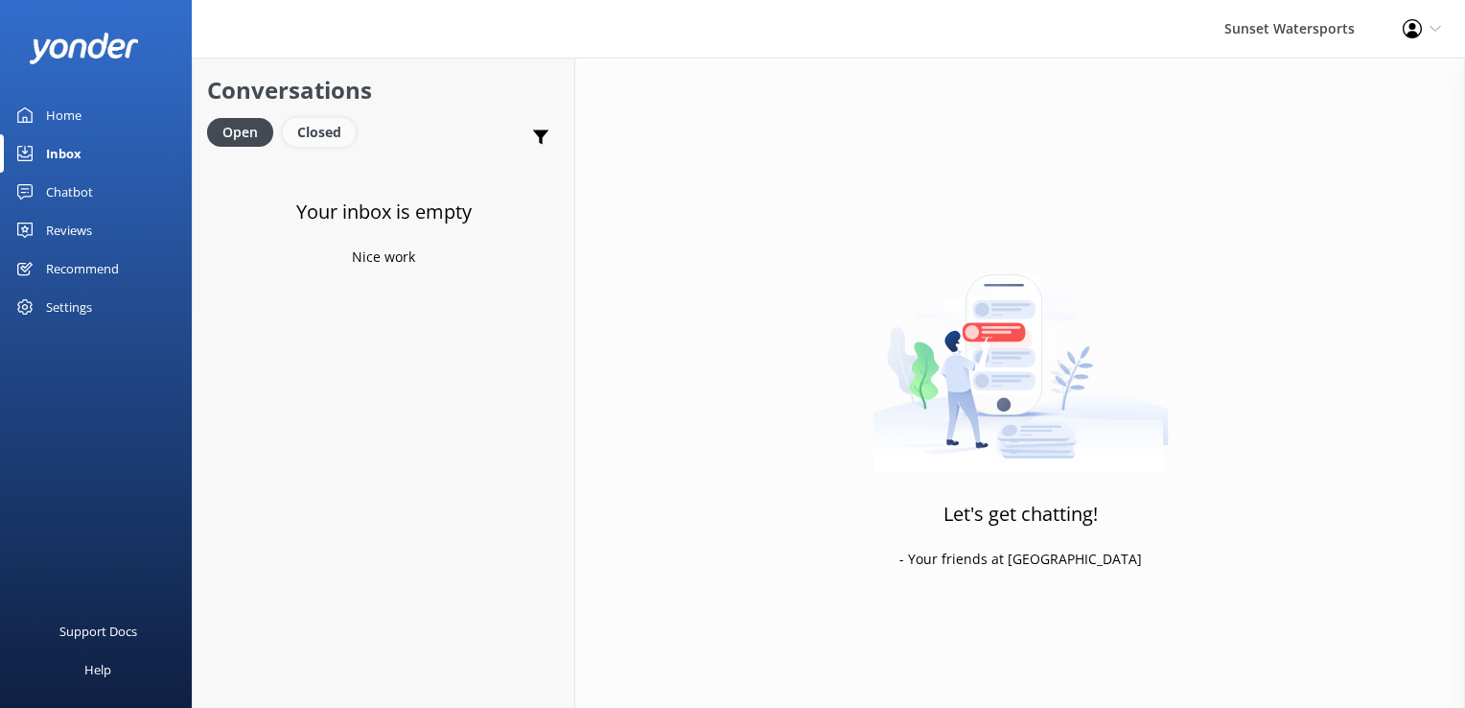
click at [303, 130] on div "Closed" at bounding box center [319, 132] width 73 height 29
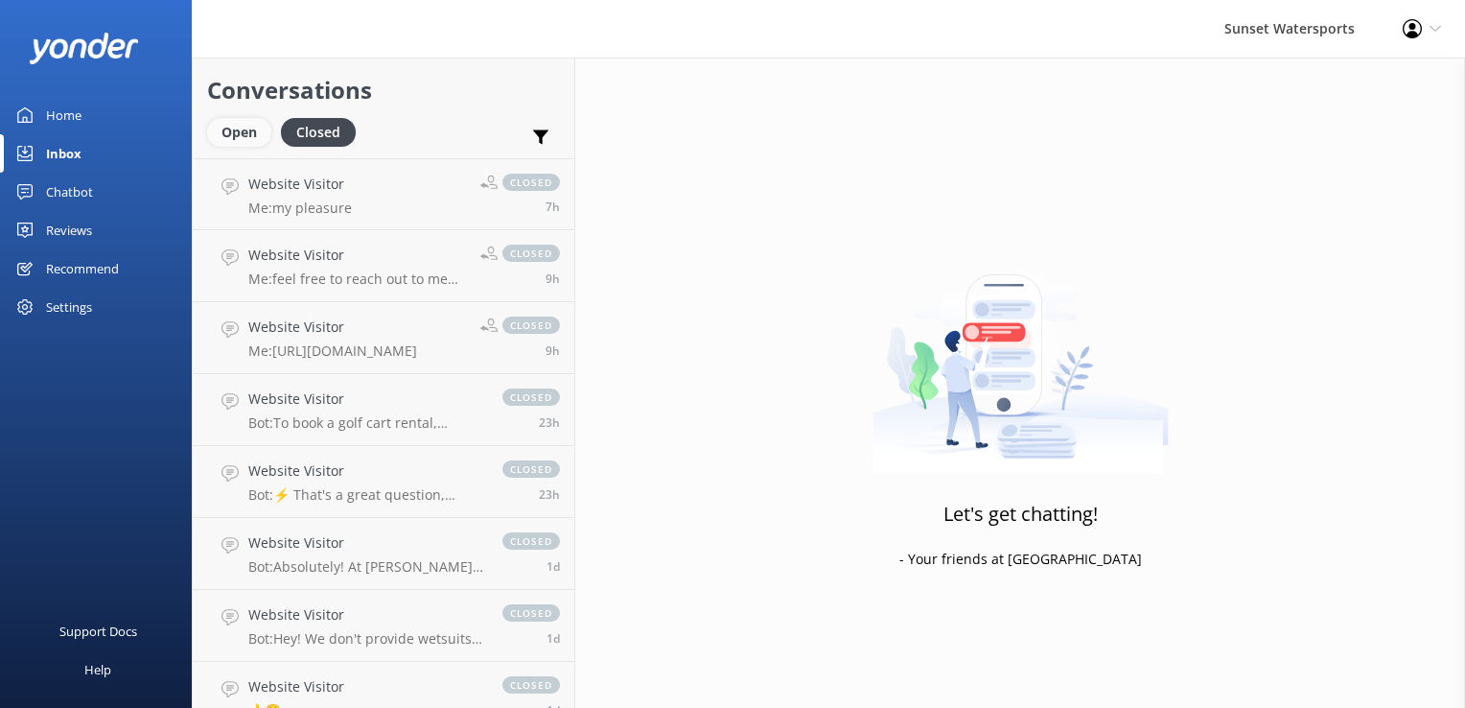
click at [247, 136] on div "Open" at bounding box center [239, 132] width 64 height 29
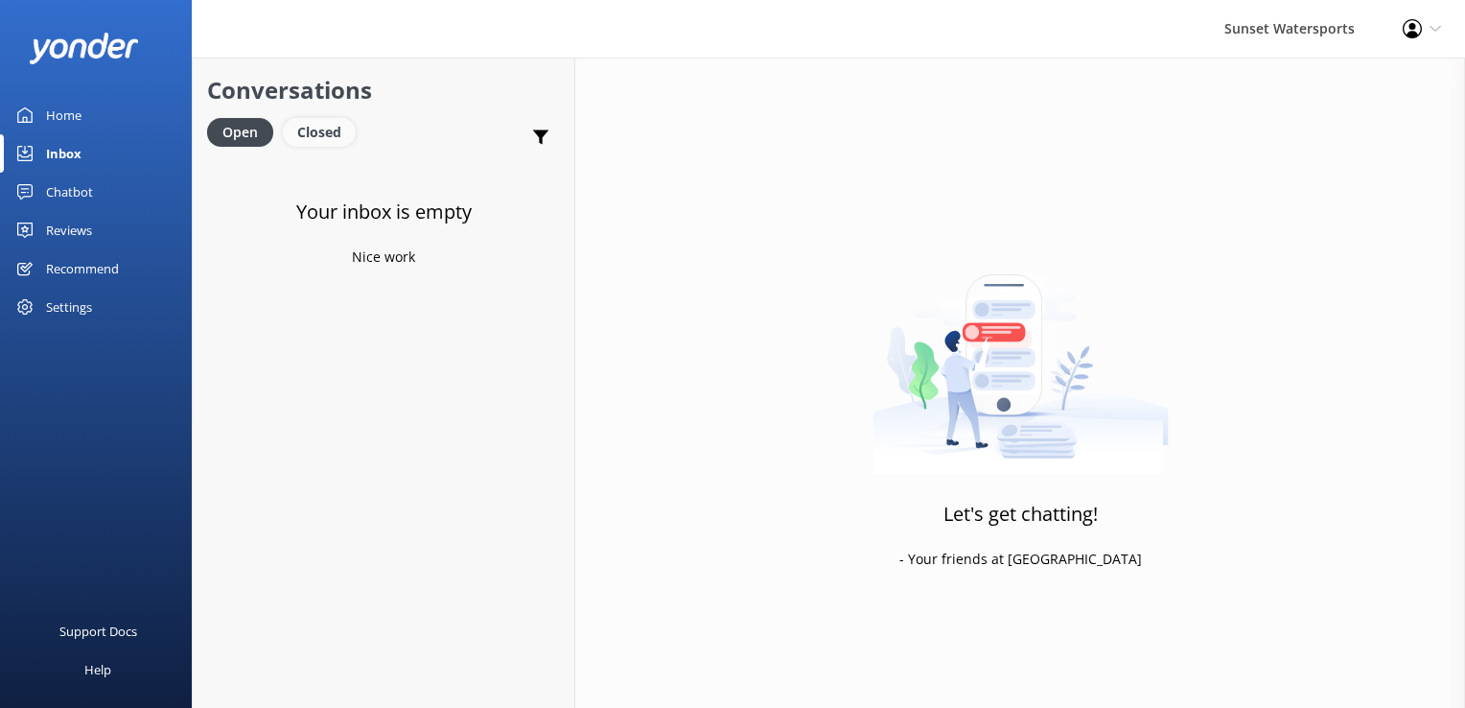
click at [315, 137] on div "Closed" at bounding box center [319, 132] width 73 height 29
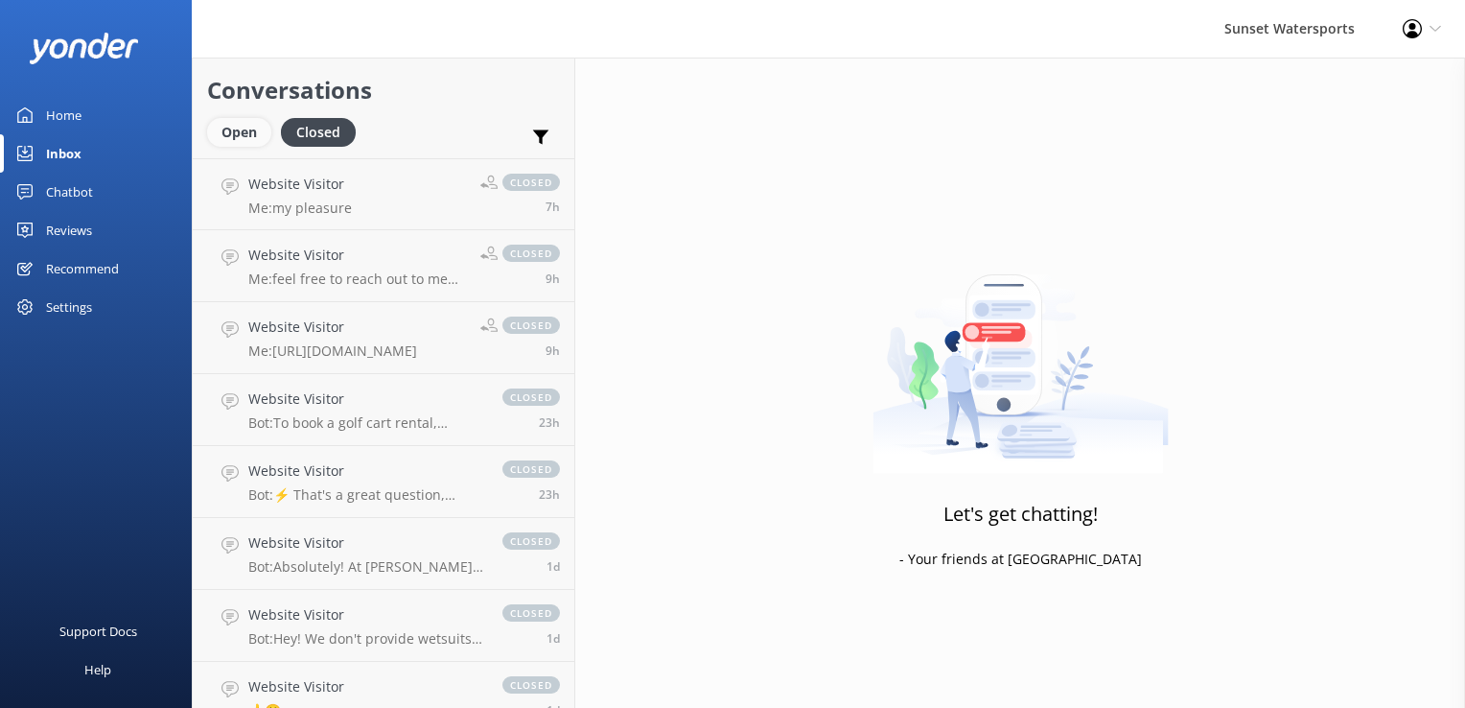
click at [234, 124] on div "Open" at bounding box center [239, 132] width 64 height 29
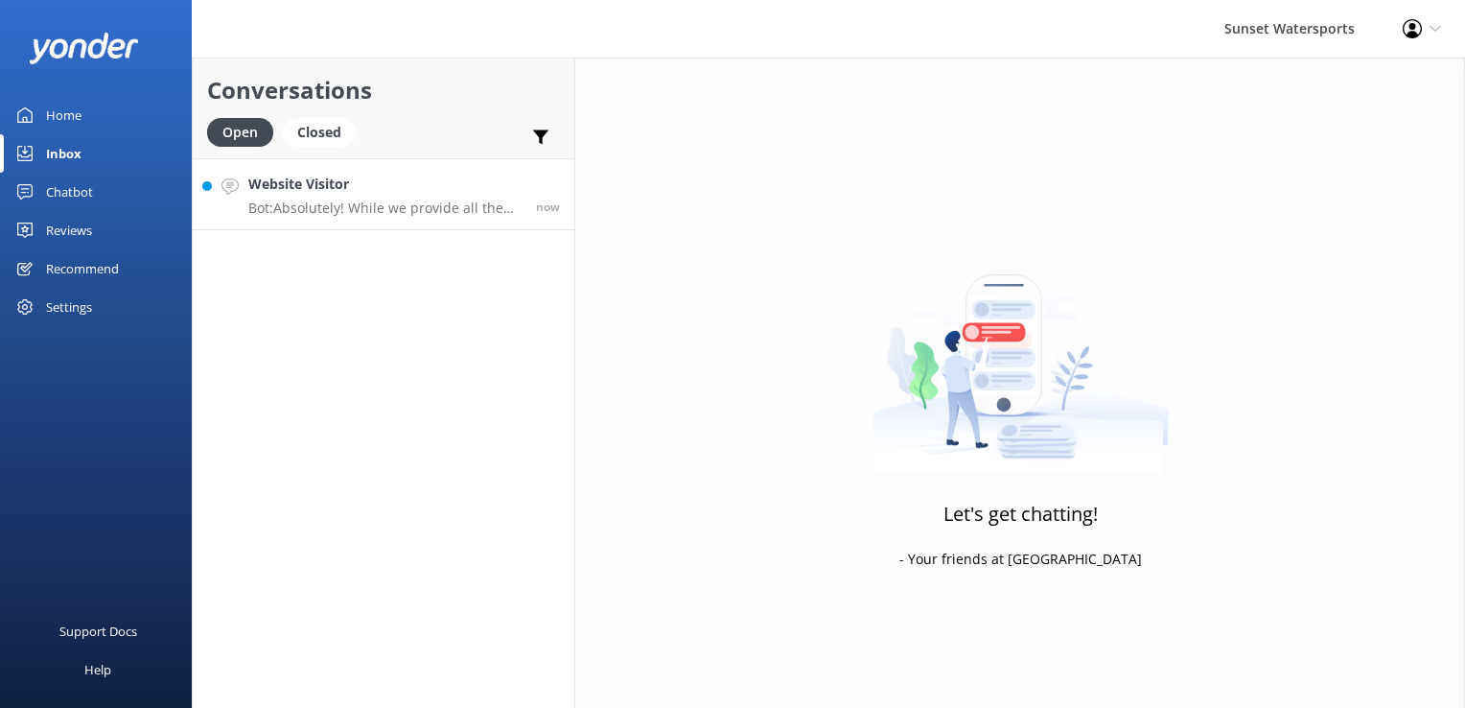
click at [368, 216] on p "Bot: Absolutely! While we provide all the necessary snorkeling gear on our tour…" at bounding box center [384, 207] width 273 height 17
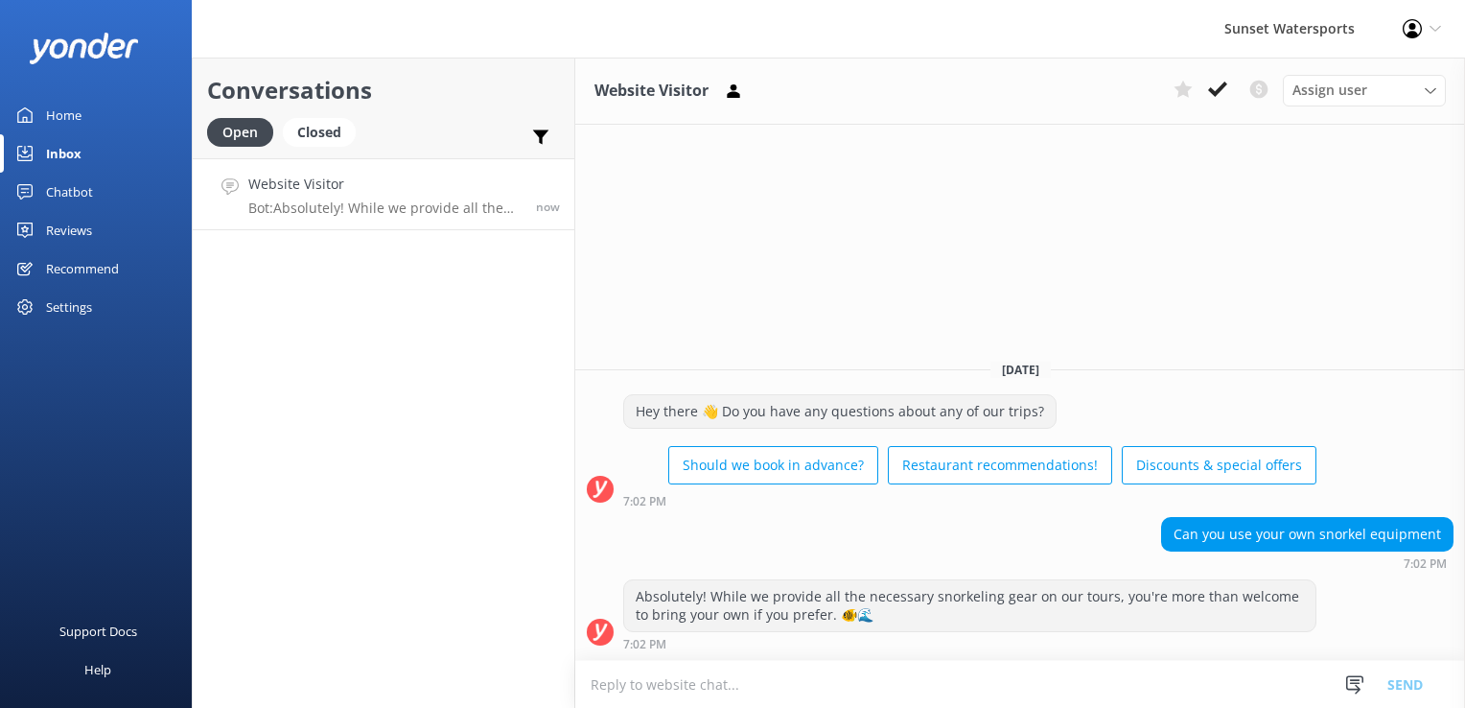
click at [805, 687] on textarea at bounding box center [1020, 684] width 890 height 47
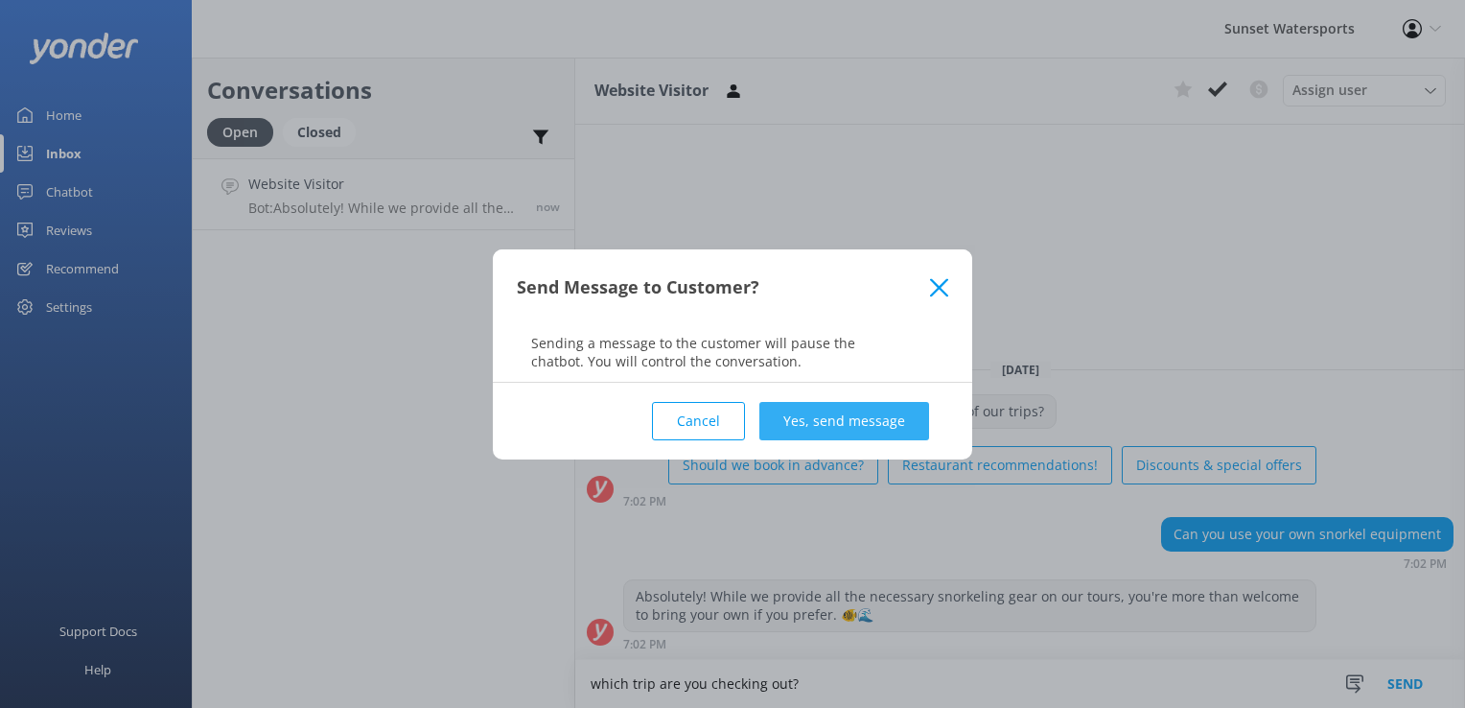
type textarea "which trip are you checking out?"
click at [901, 402] on button "Yes, send message" at bounding box center [844, 421] width 170 height 38
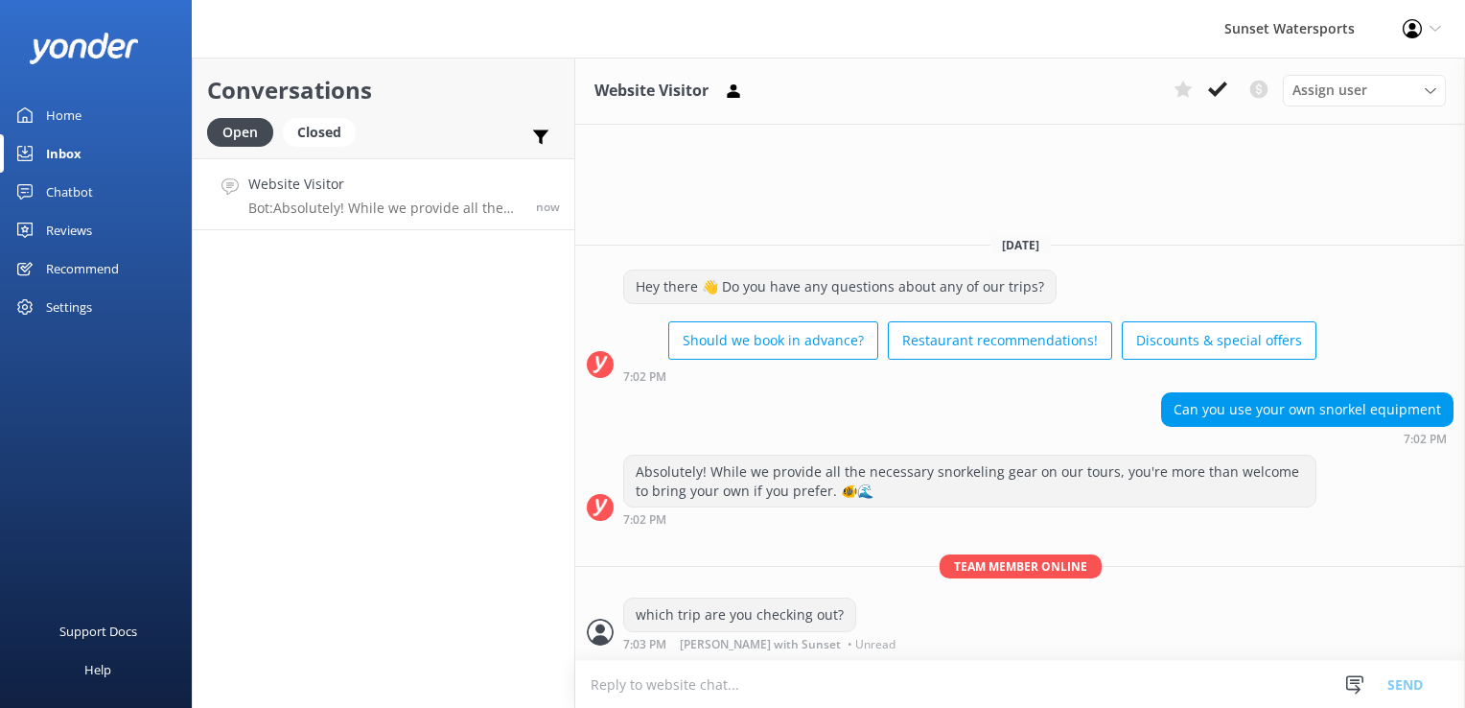
click at [717, 699] on textarea at bounding box center [1020, 684] width 890 height 47
click at [432, 415] on div "Conversations Open Closed Important Converted Assigned to me Unassigned SMS Web…" at bounding box center [384, 383] width 384 height 650
click at [1217, 100] on button at bounding box center [1217, 89] width 35 height 29
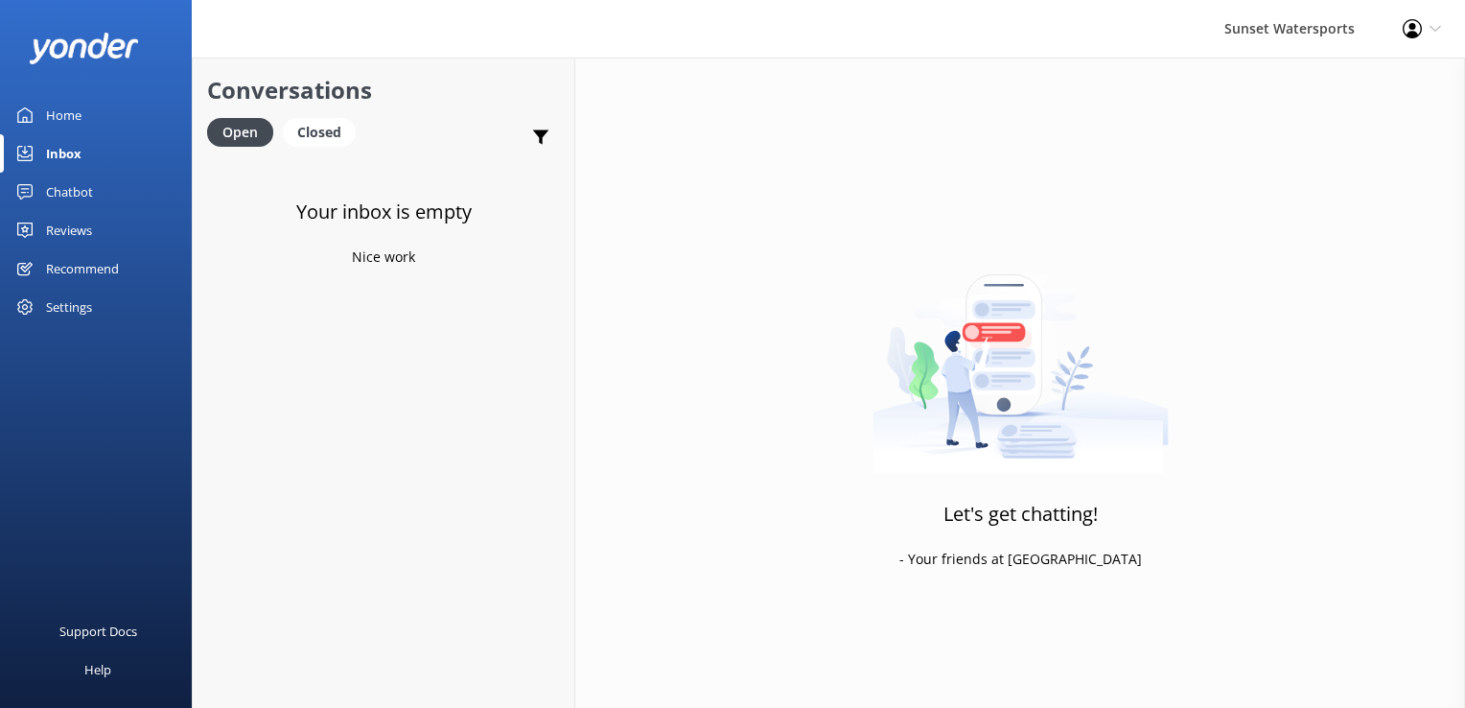
click at [1408, 22] on icon at bounding box center [1412, 28] width 19 height 19
click at [1331, 132] on link "Logout" at bounding box center [1370, 131] width 192 height 48
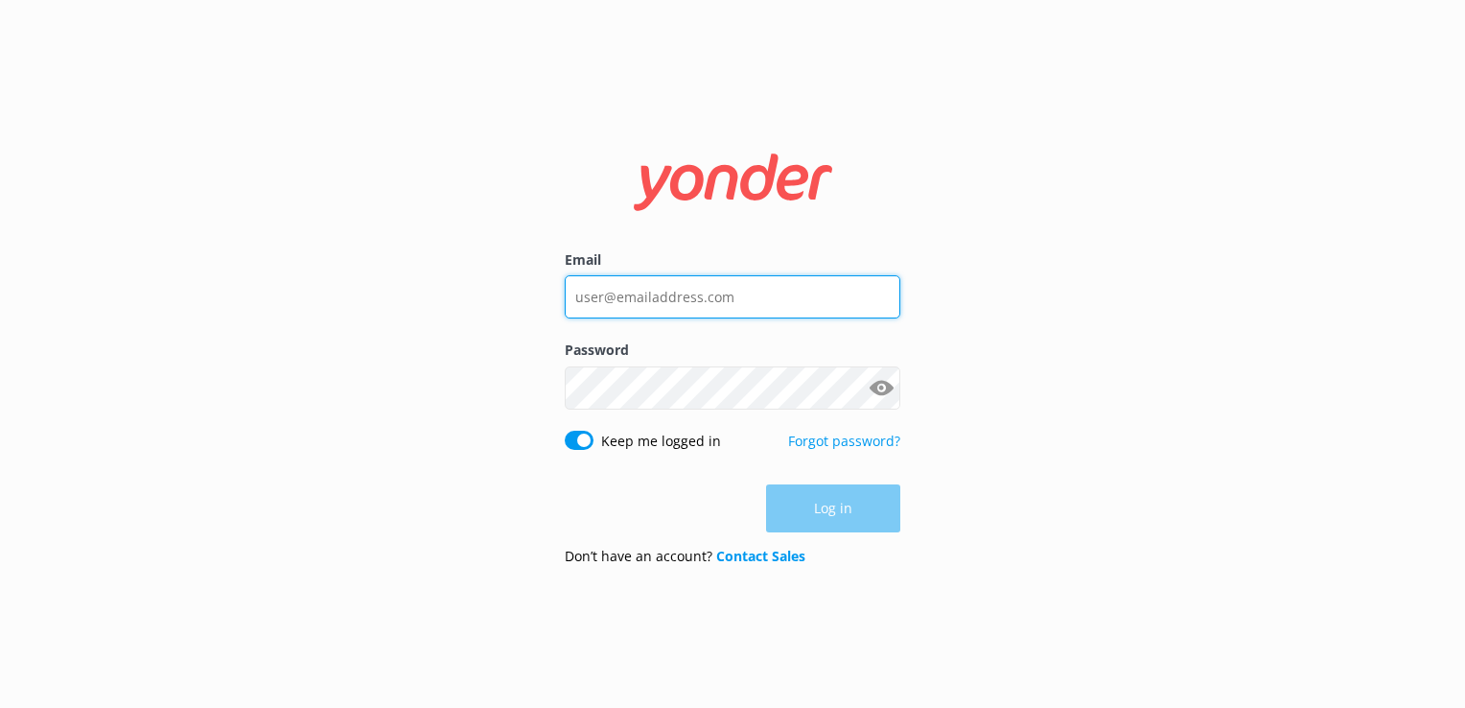
type input "[PERSON_NAME][EMAIL_ADDRESS][DOMAIN_NAME]"
